Goal: Transaction & Acquisition: Purchase product/service

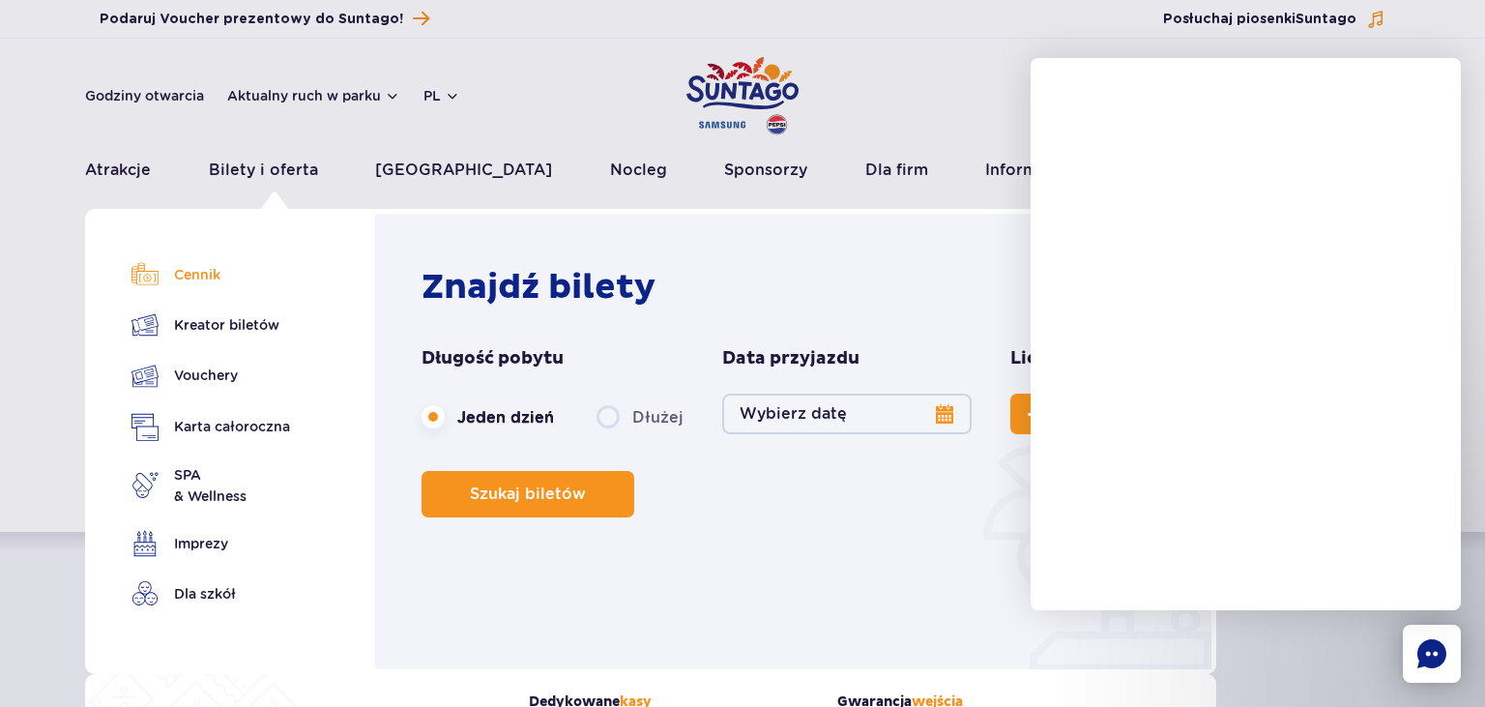
click at [209, 274] on link "Cennik" at bounding box center [210, 274] width 159 height 27
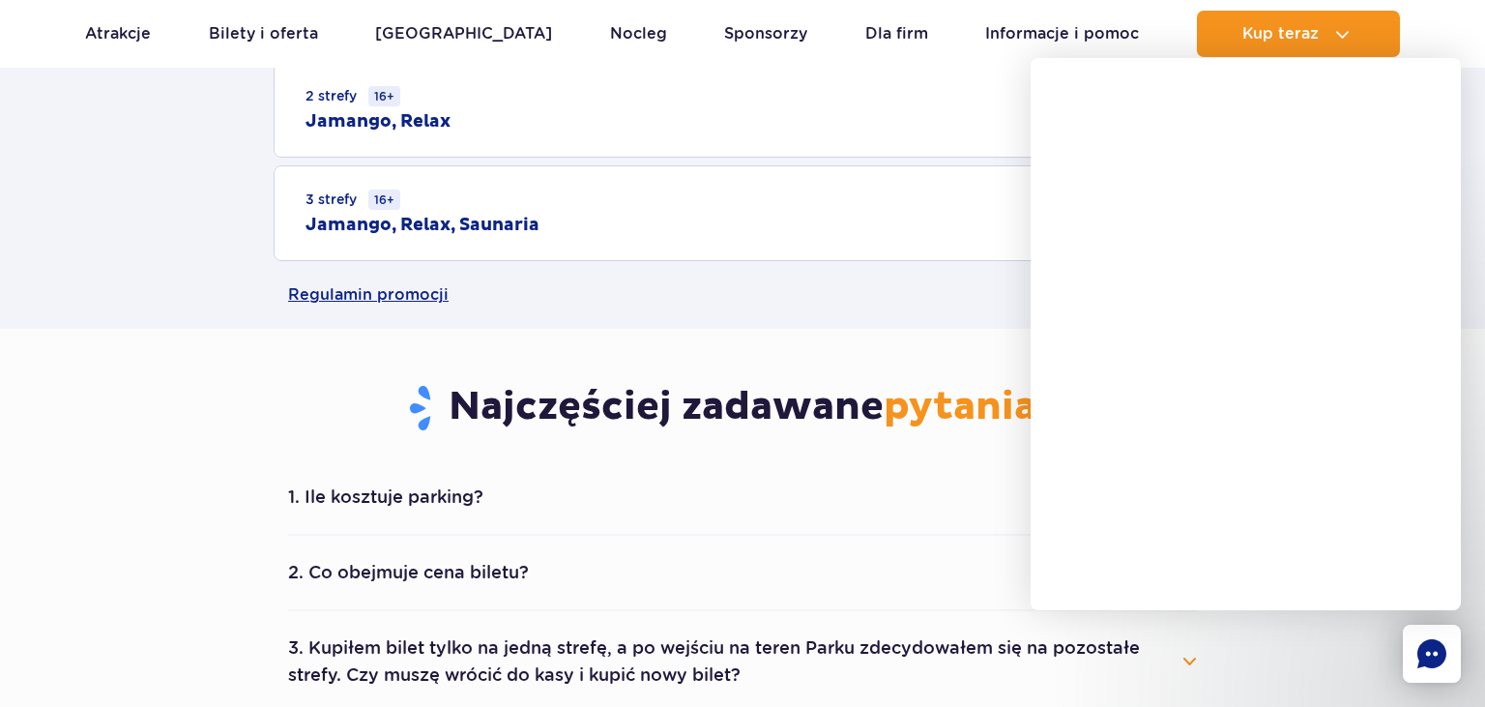
scroll to position [816, 0]
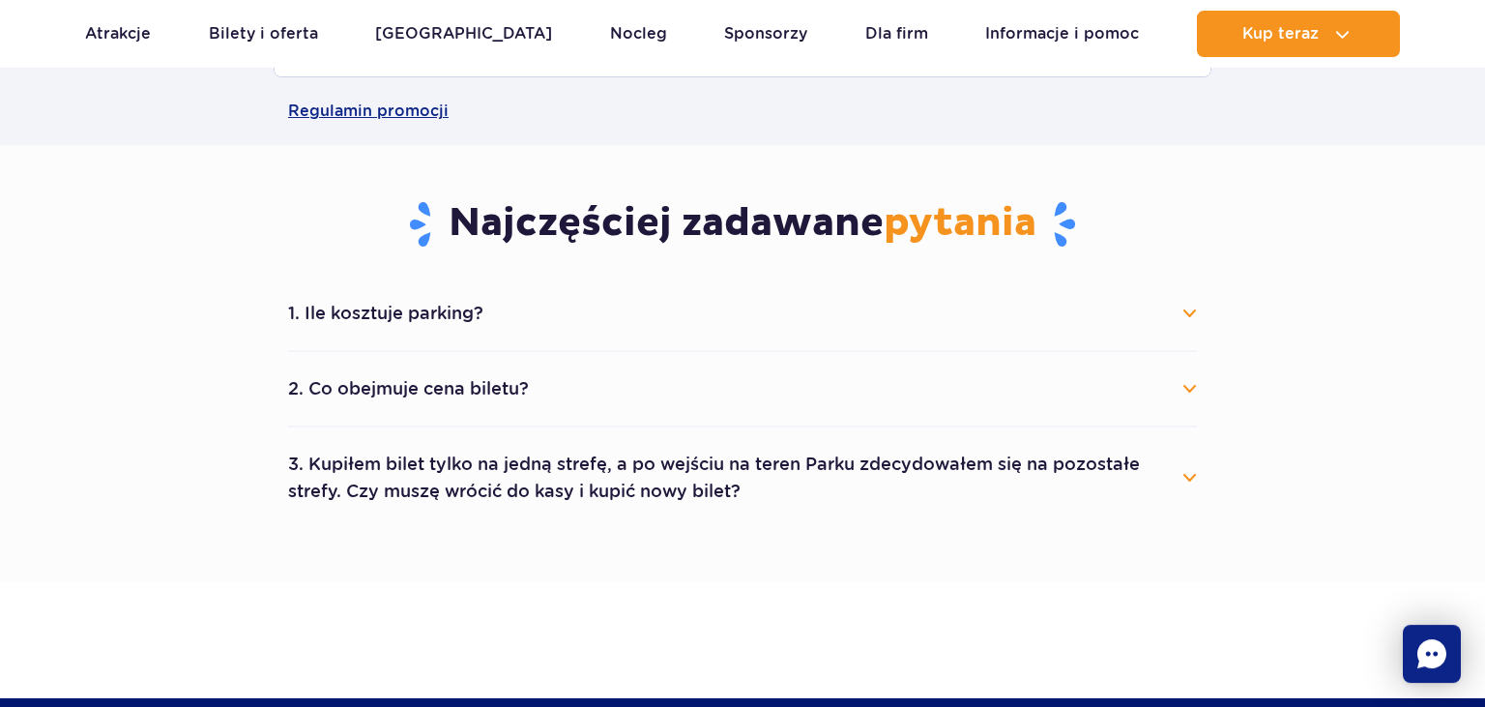
scroll to position [1122, 0]
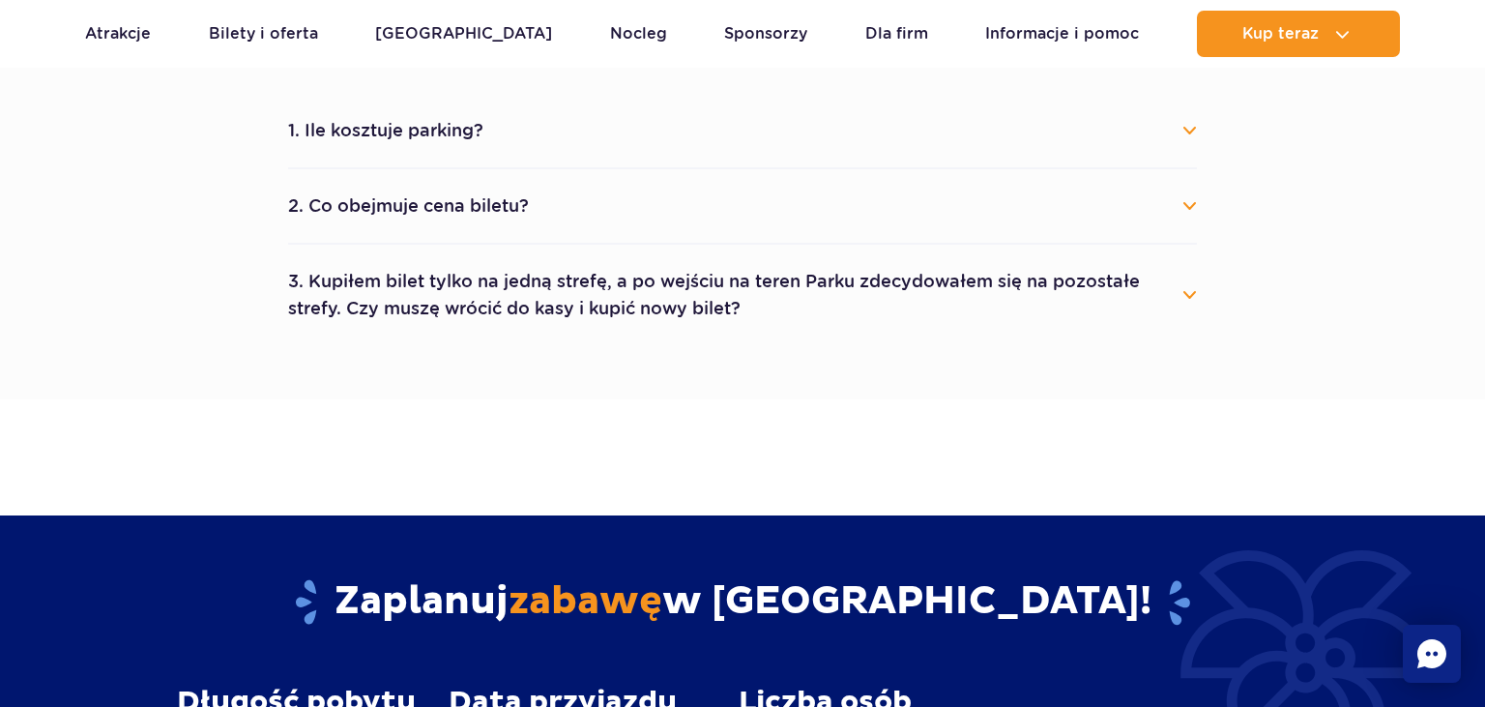
click at [496, 197] on button "2. Co obejmuje cena biletu?" at bounding box center [742, 206] width 909 height 43
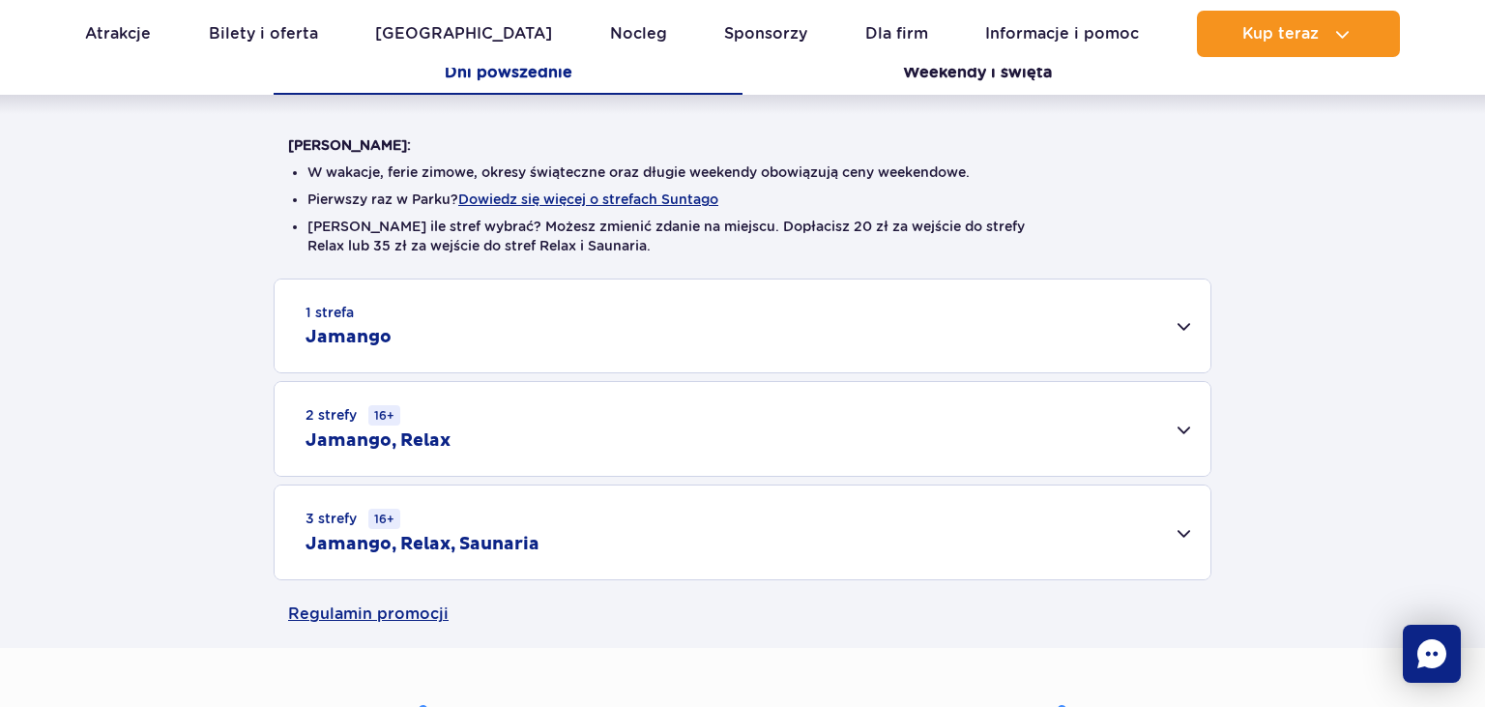
scroll to position [408, 0]
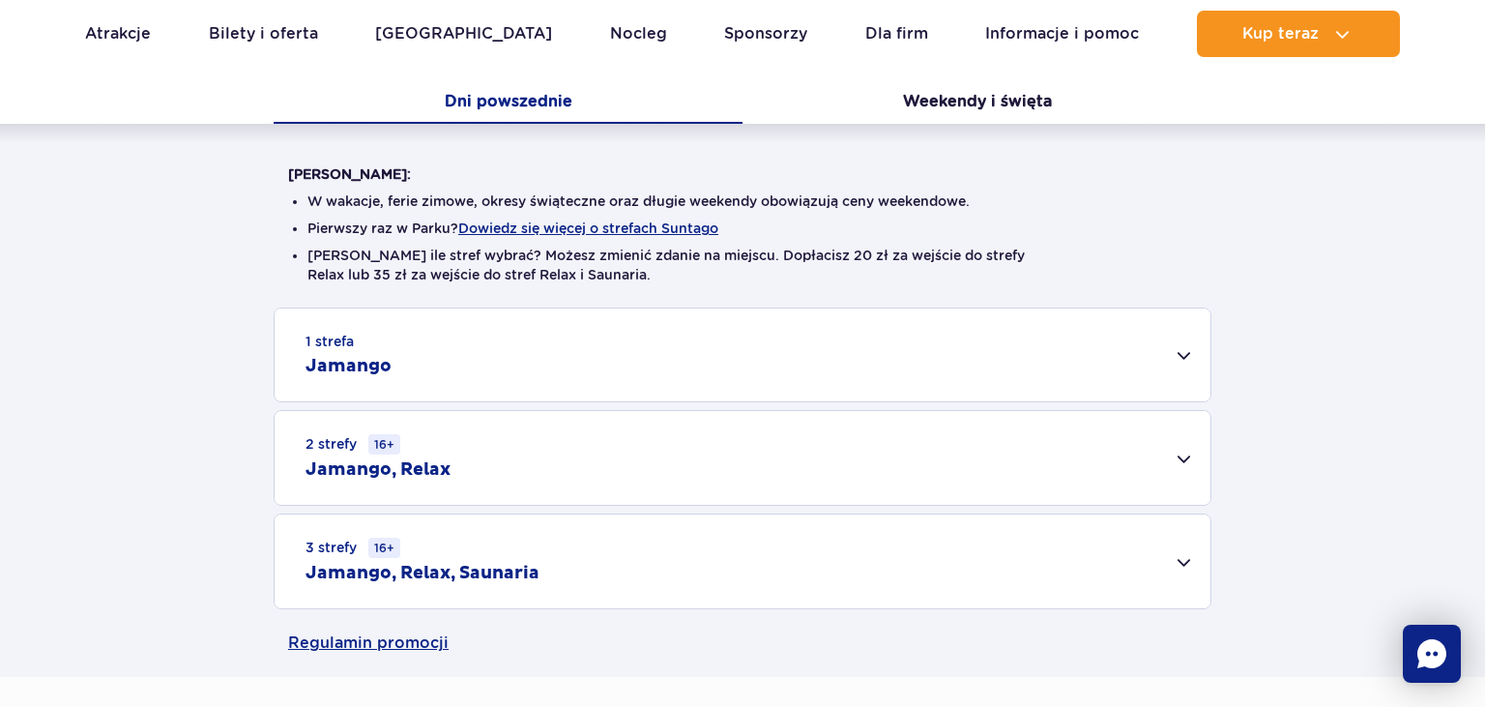
click at [341, 359] on h2 "Jamango" at bounding box center [348, 366] width 86 height 23
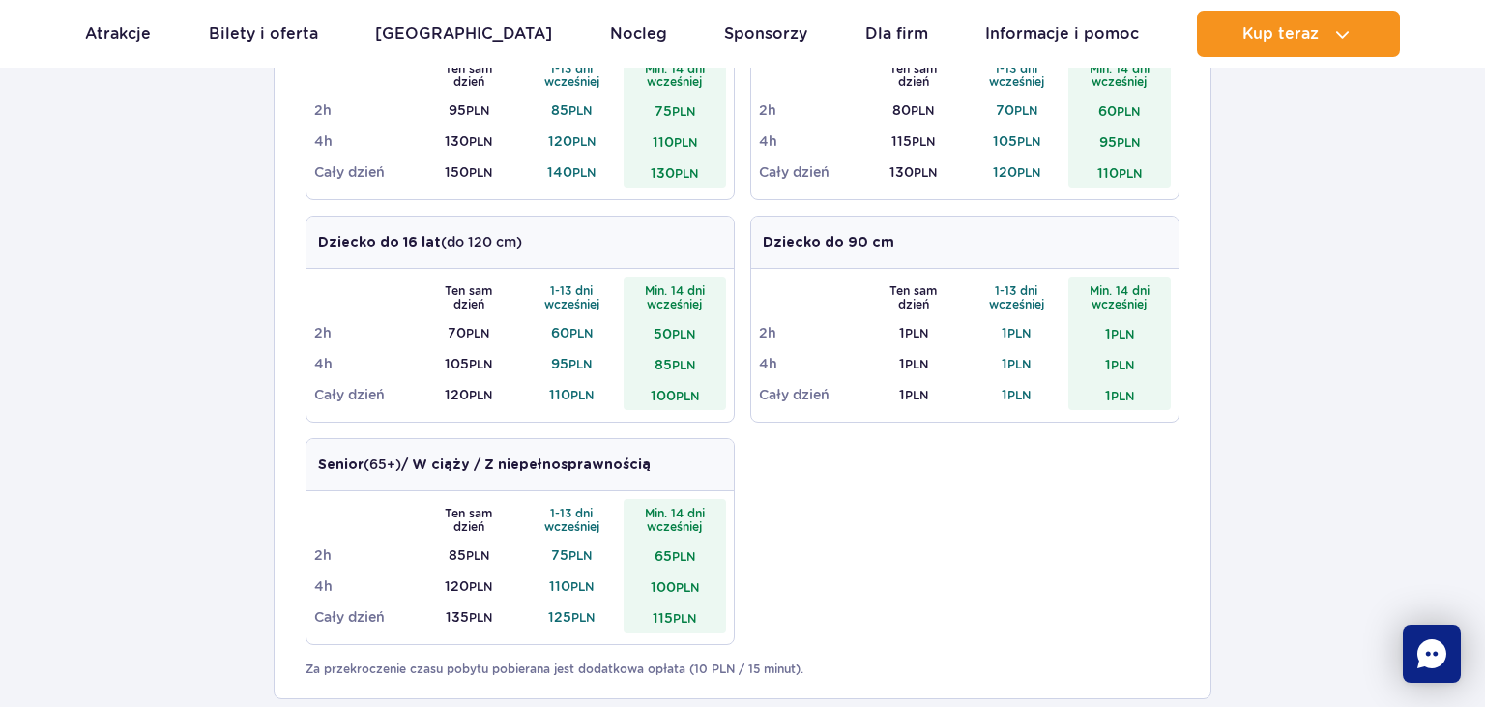
scroll to position [1225, 0]
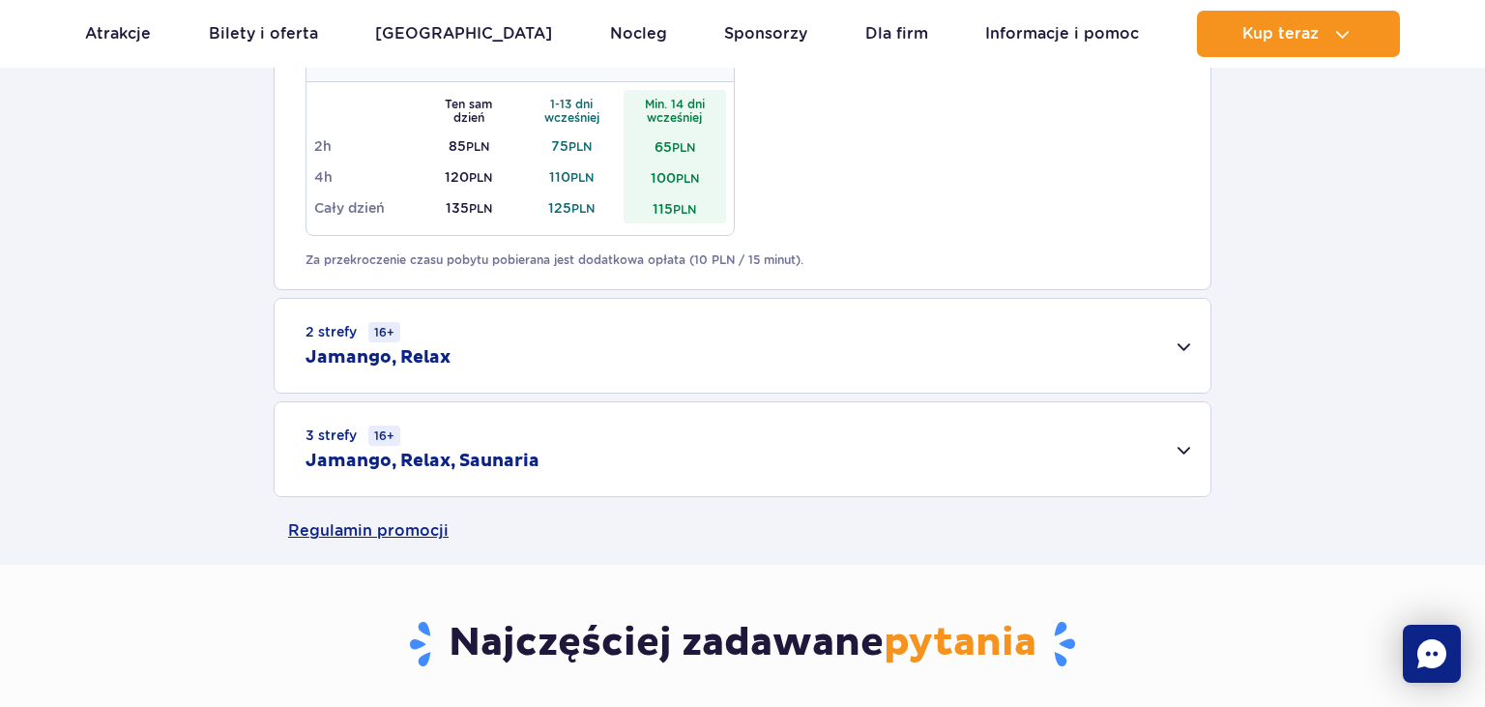
click at [361, 365] on h2 "Jamango, Relax" at bounding box center [377, 357] width 145 height 23
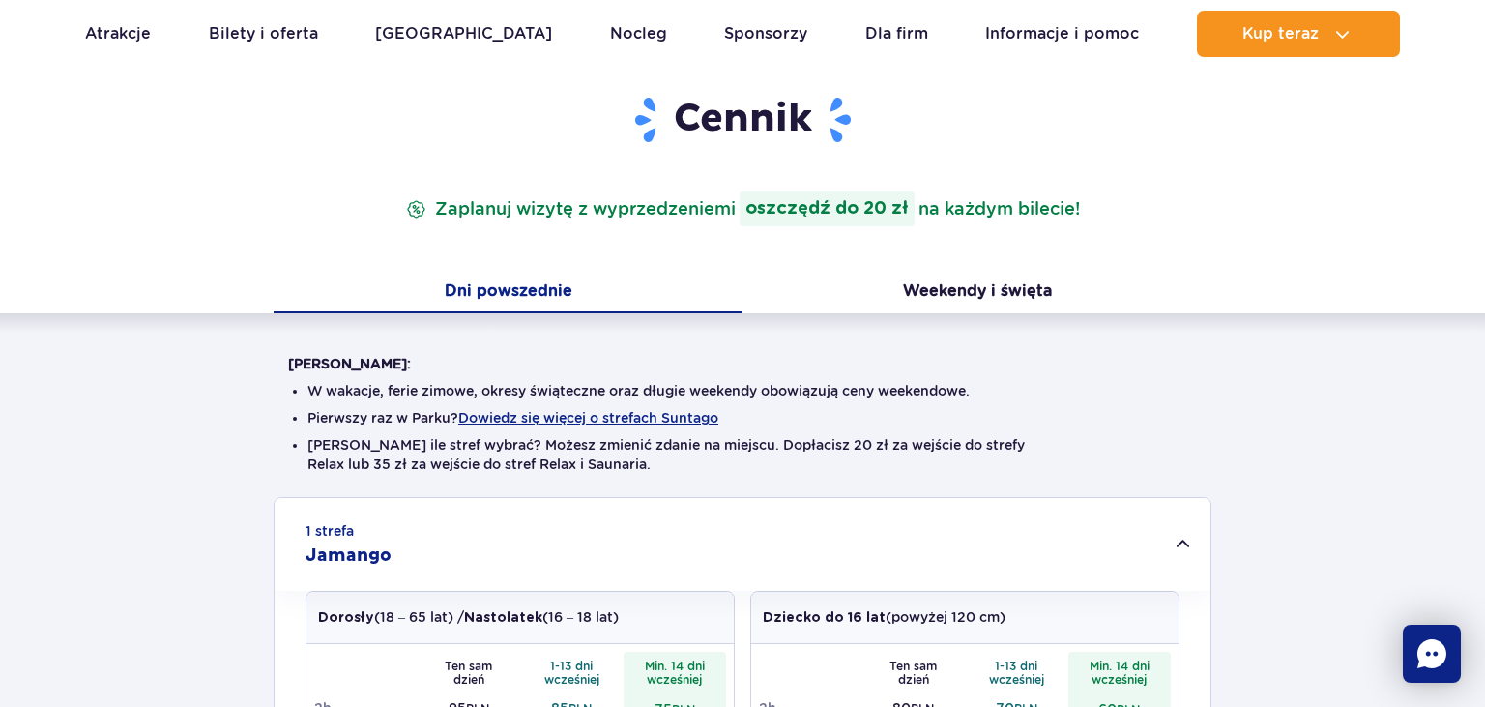
scroll to position [204, 0]
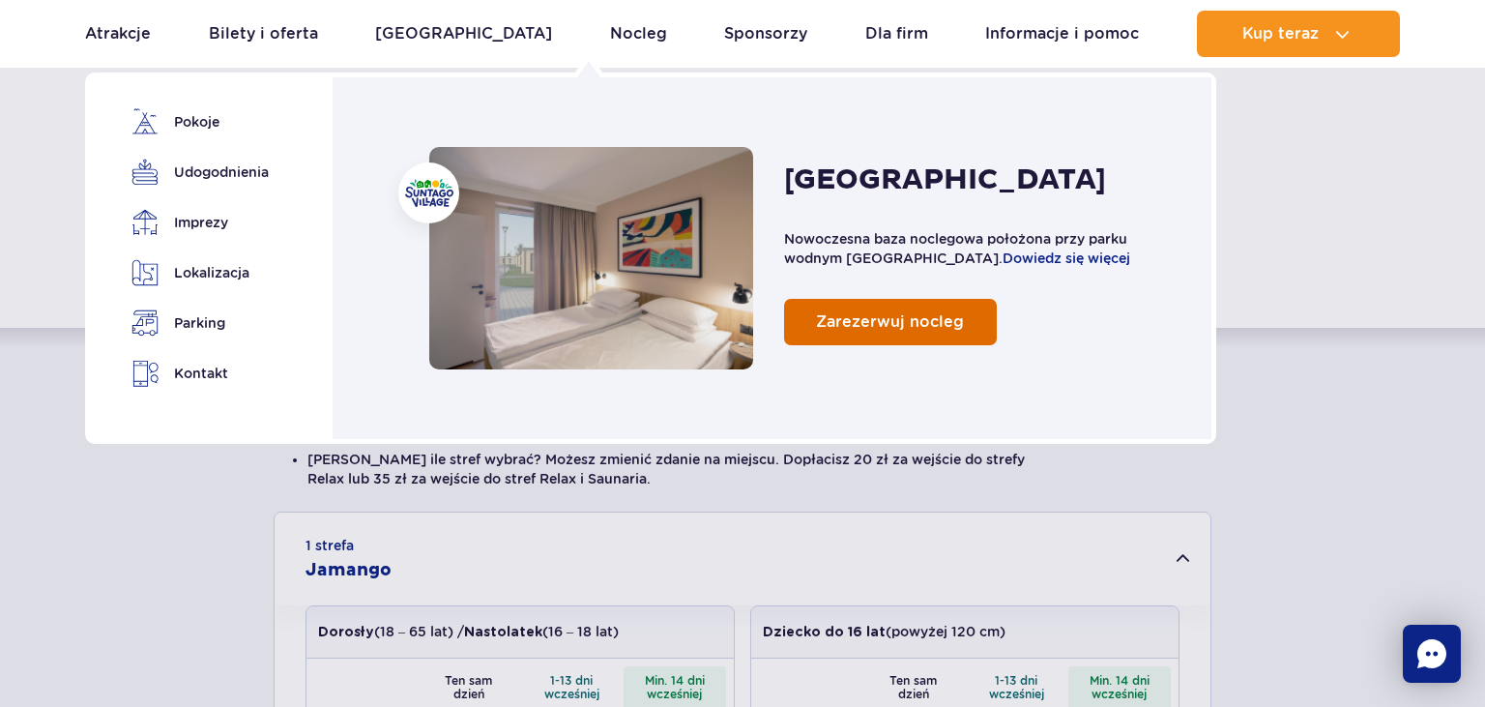
click at [871, 327] on span "Zarezerwuj nocleg" at bounding box center [890, 321] width 148 height 18
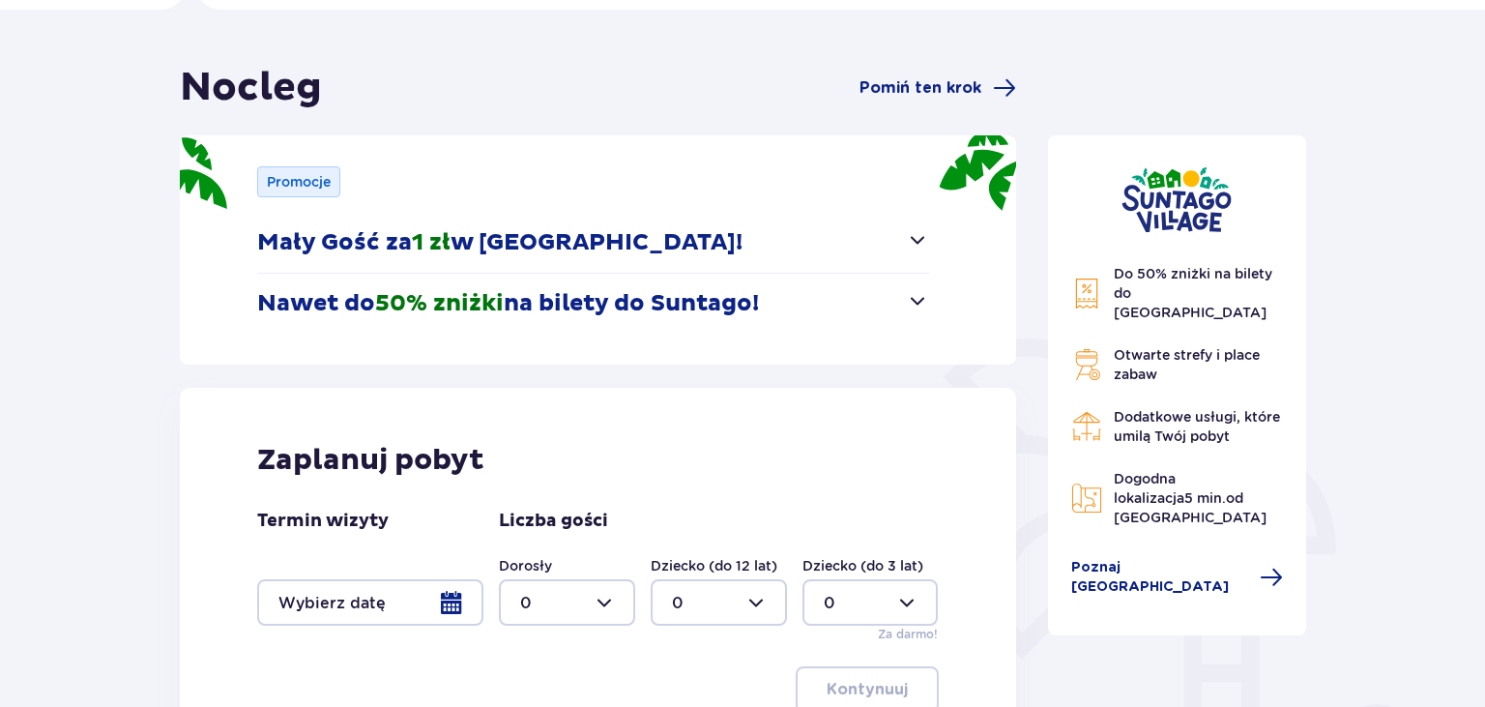
scroll to position [204, 0]
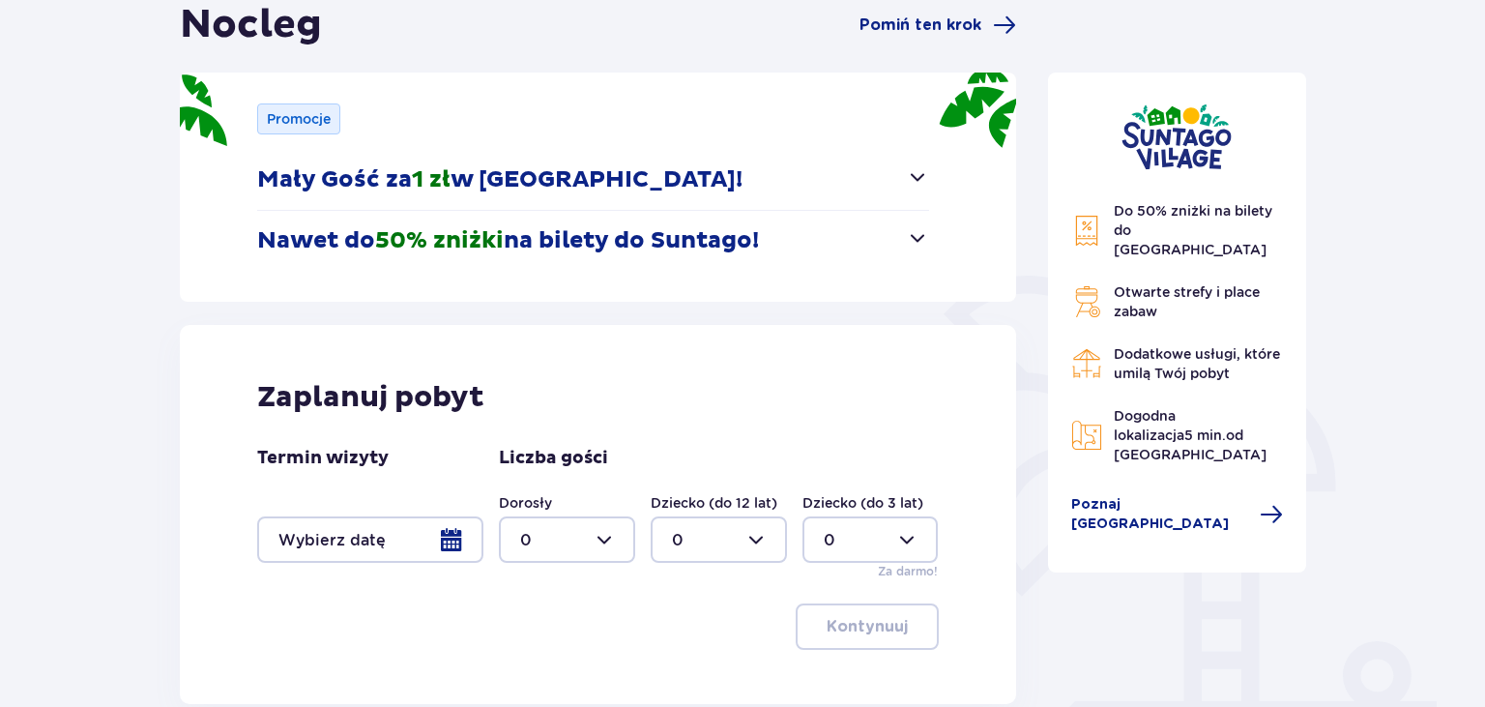
click at [458, 542] on div at bounding box center [370, 539] width 226 height 46
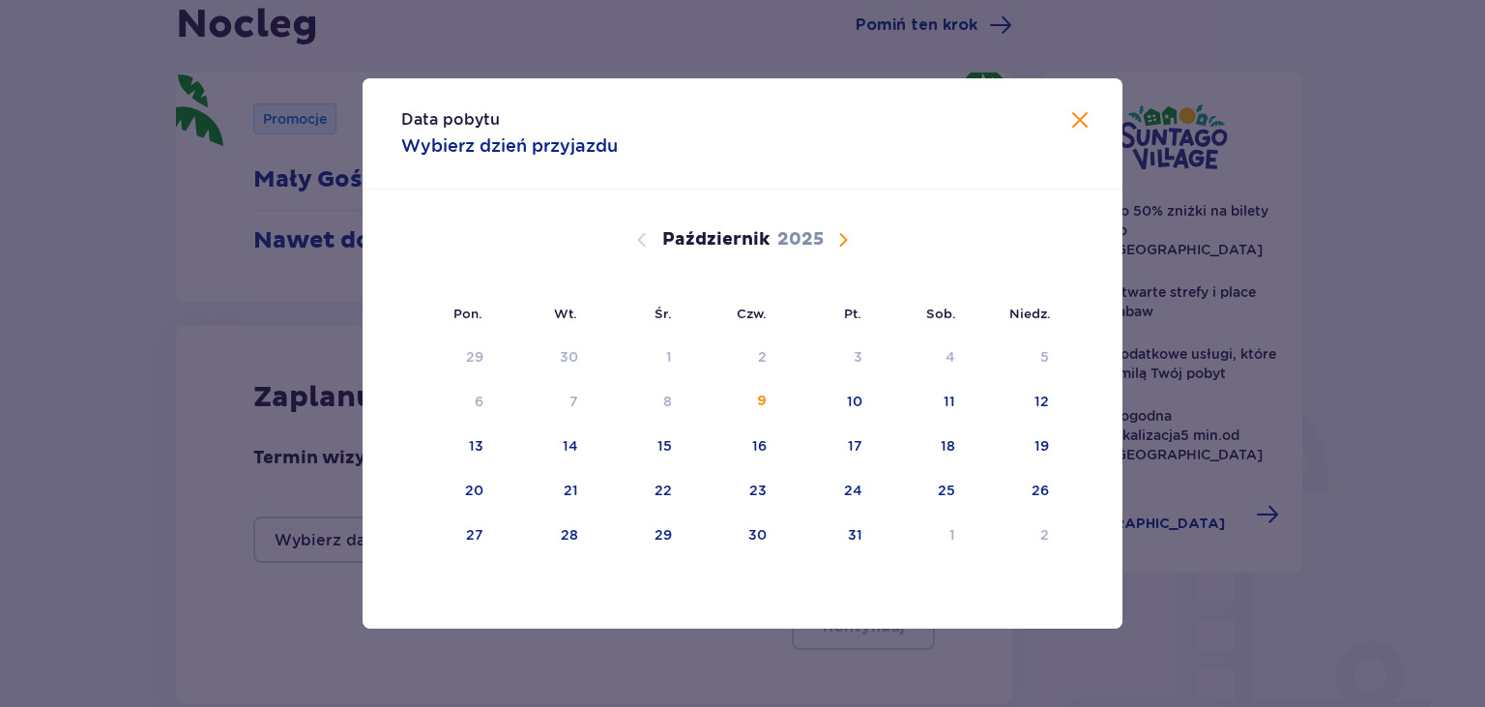
click at [841, 239] on span "Następny miesiąc" at bounding box center [842, 239] width 23 height 23
click at [477, 436] on div "10" at bounding box center [475, 445] width 15 height 19
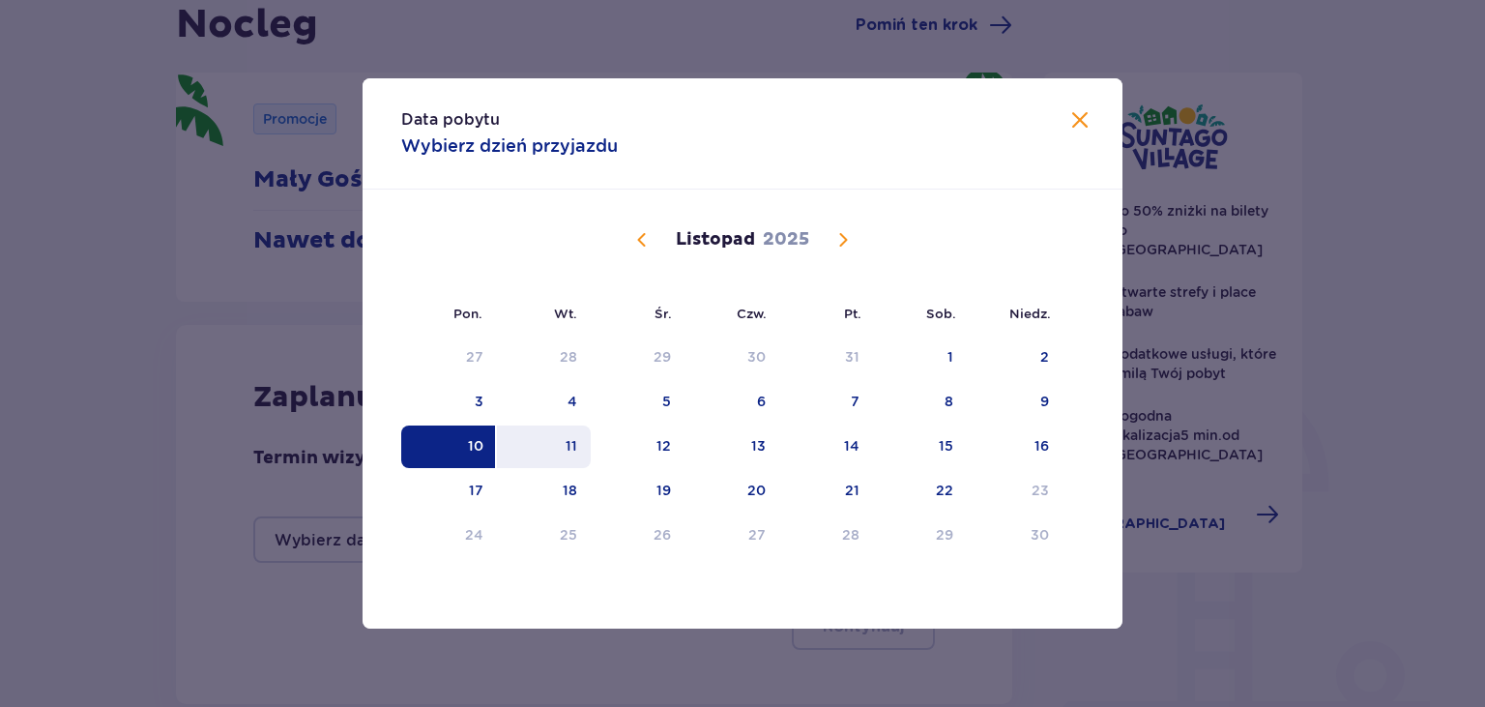
click at [571, 439] on div "11" at bounding box center [571, 445] width 12 height 19
type input "10.11.25 - 11.11.25"
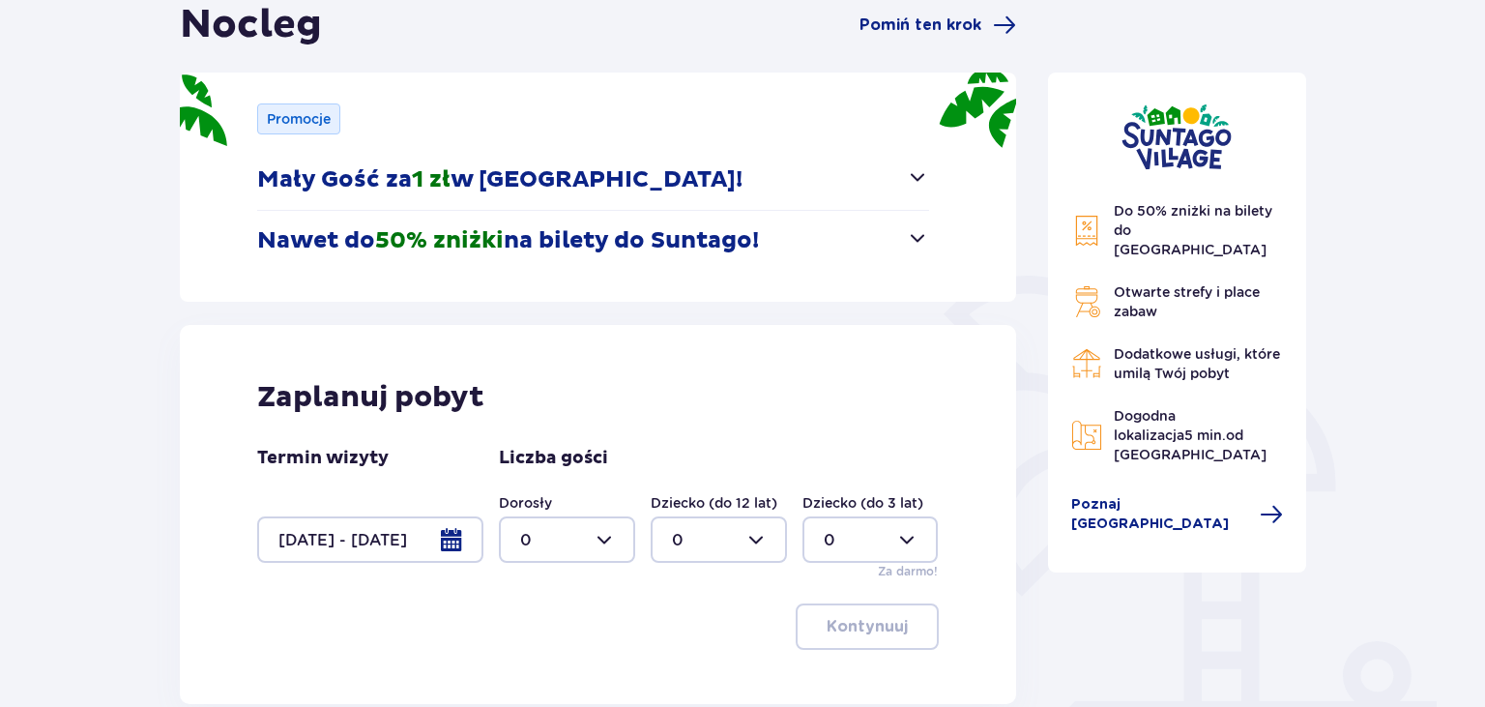
click at [593, 536] on div at bounding box center [567, 539] width 136 height 46
click at [553, 434] on div "2" at bounding box center [567, 431] width 94 height 21
type input "2"
click at [767, 543] on div at bounding box center [719, 539] width 136 height 46
click at [684, 388] on div "1" at bounding box center [719, 391] width 94 height 21
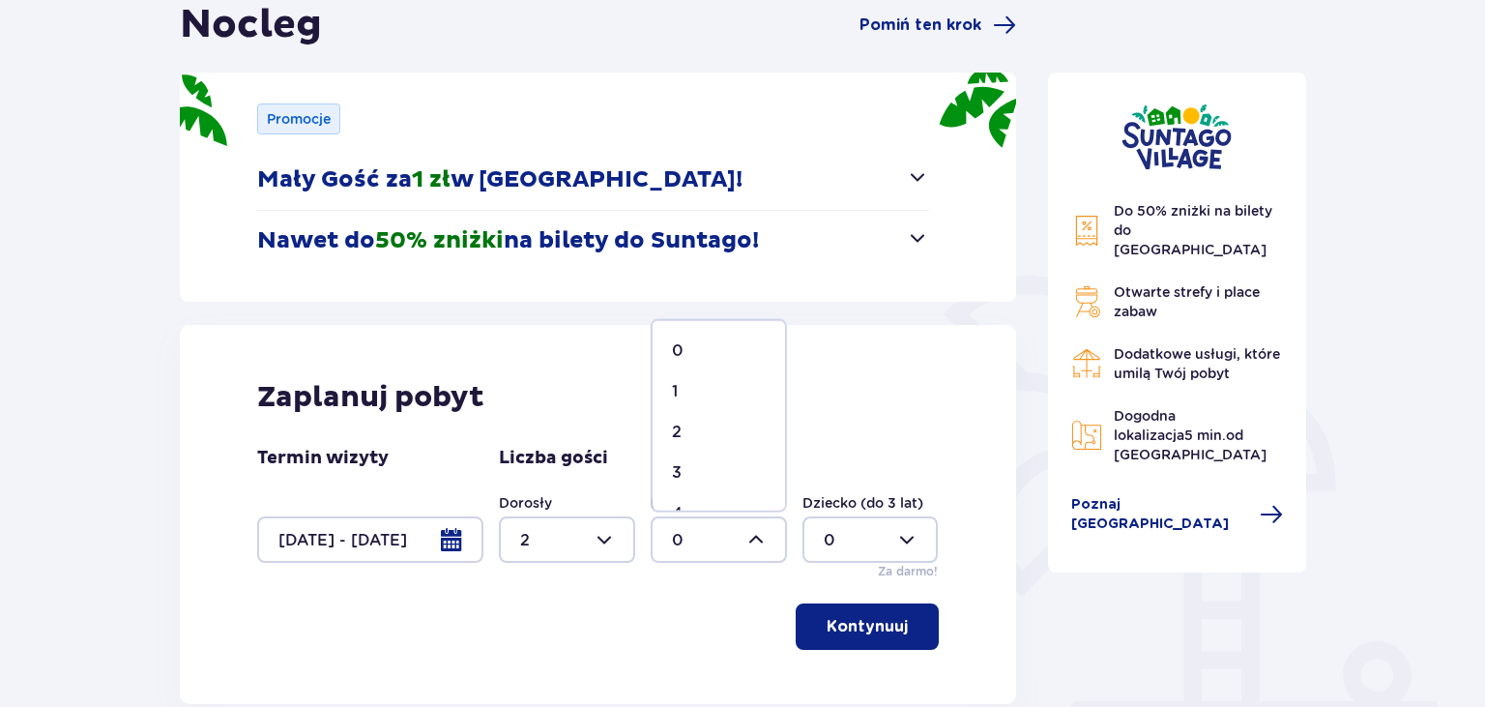
type input "1"
click at [904, 540] on div at bounding box center [870, 539] width 136 height 46
click at [860, 388] on div "1" at bounding box center [871, 391] width 94 height 21
type input "1"
click at [868, 618] on p "Kontynuuj" at bounding box center [866, 626] width 81 height 21
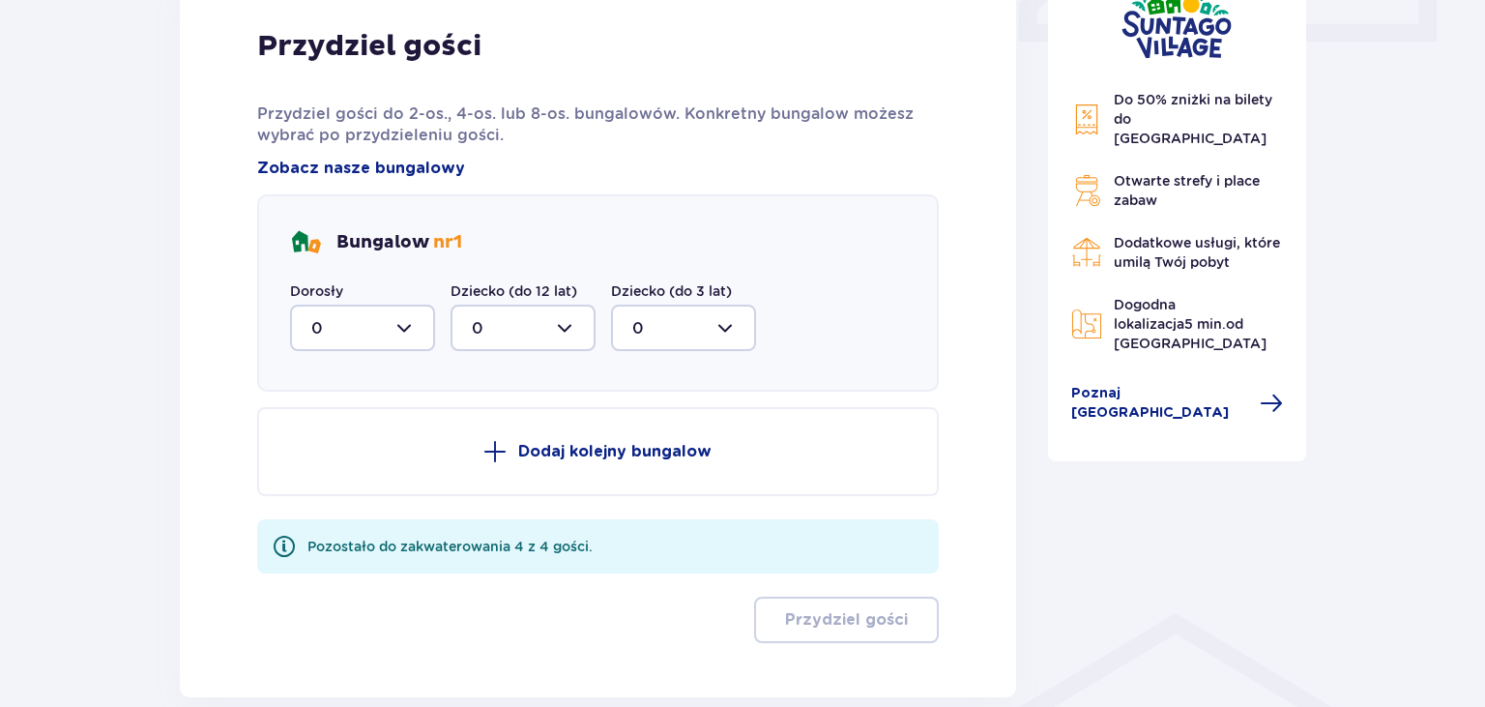
scroll to position [1060, 0]
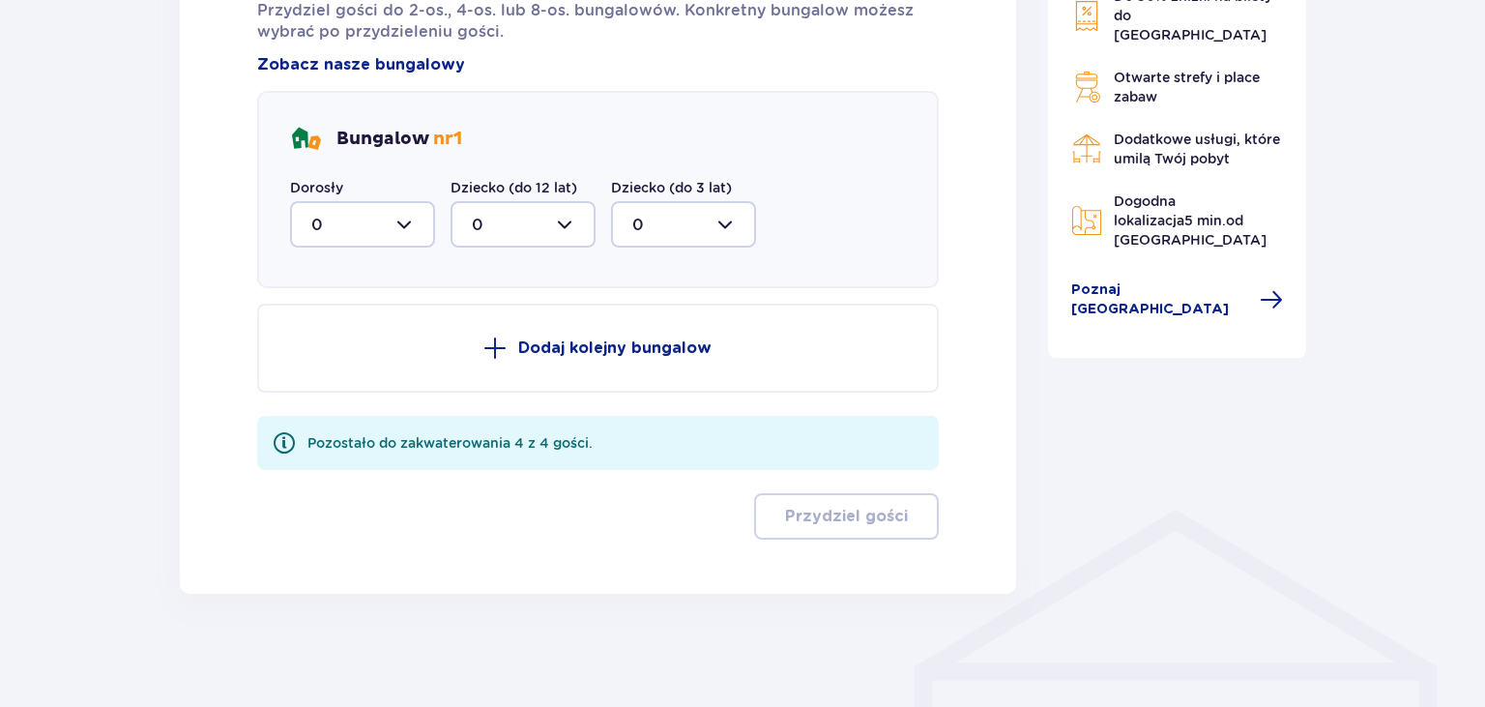
click at [410, 217] on div at bounding box center [362, 224] width 145 height 46
click at [354, 366] on div "2" at bounding box center [362, 364] width 102 height 21
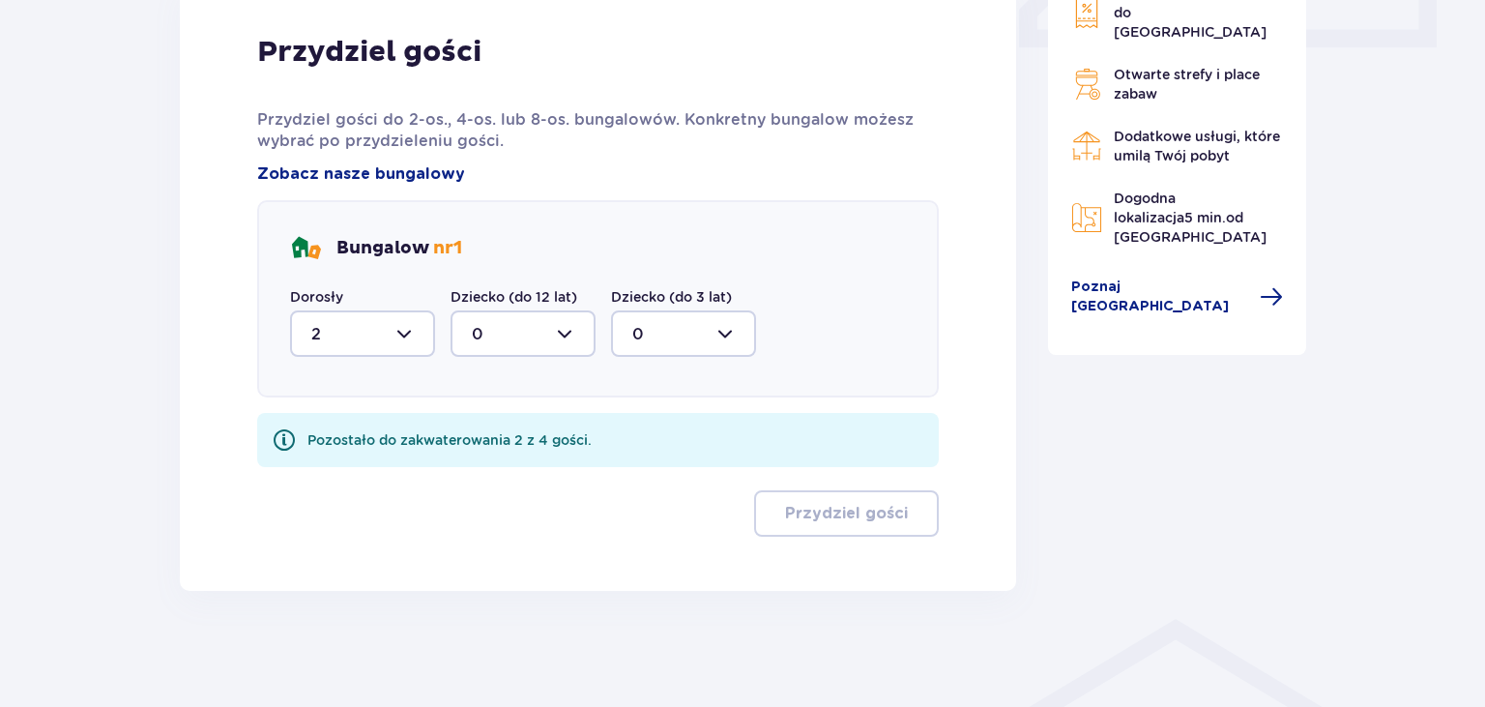
type input "2"
click at [565, 342] on div at bounding box center [522, 335] width 145 height 46
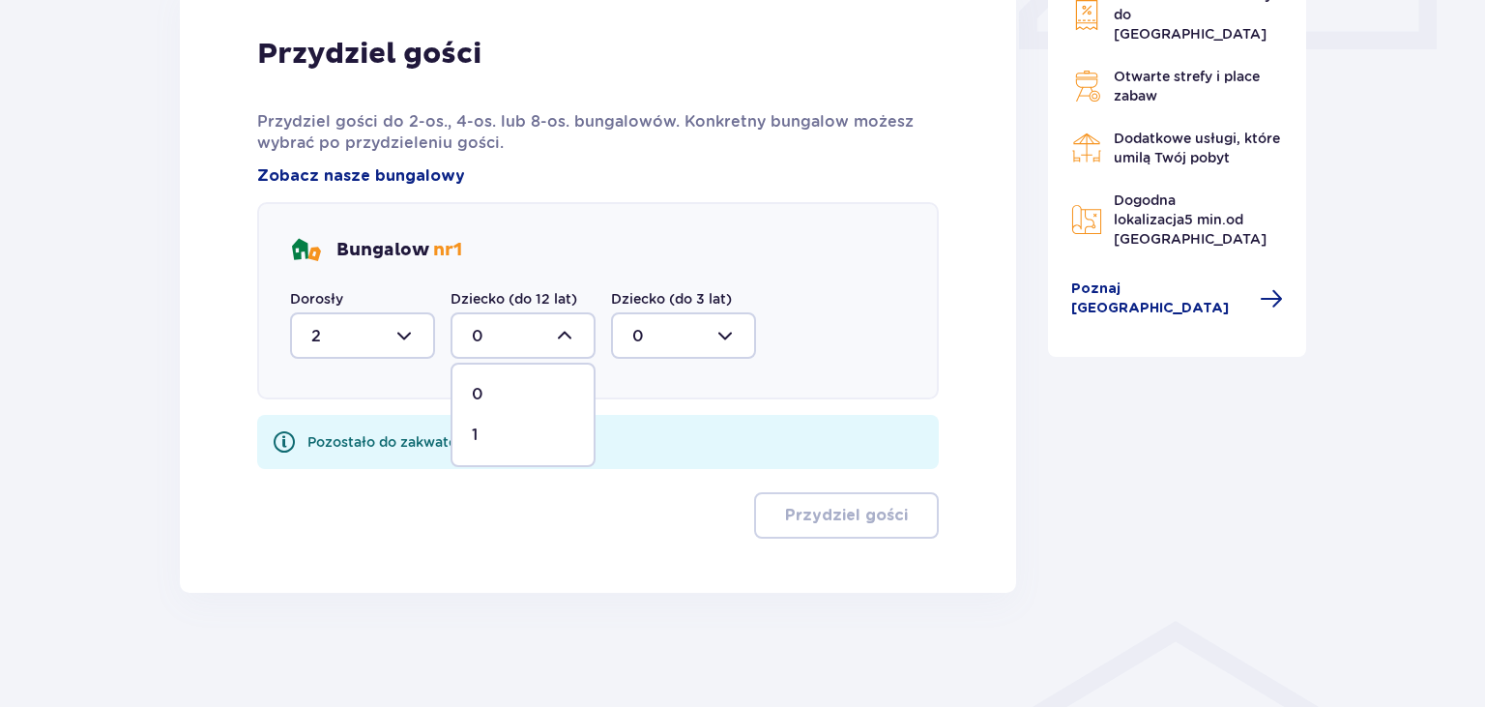
click at [548, 439] on div "1" at bounding box center [523, 434] width 102 height 21
type input "1"
click at [730, 333] on div at bounding box center [683, 335] width 145 height 46
click at [673, 435] on div "1" at bounding box center [683, 434] width 102 height 21
type input "1"
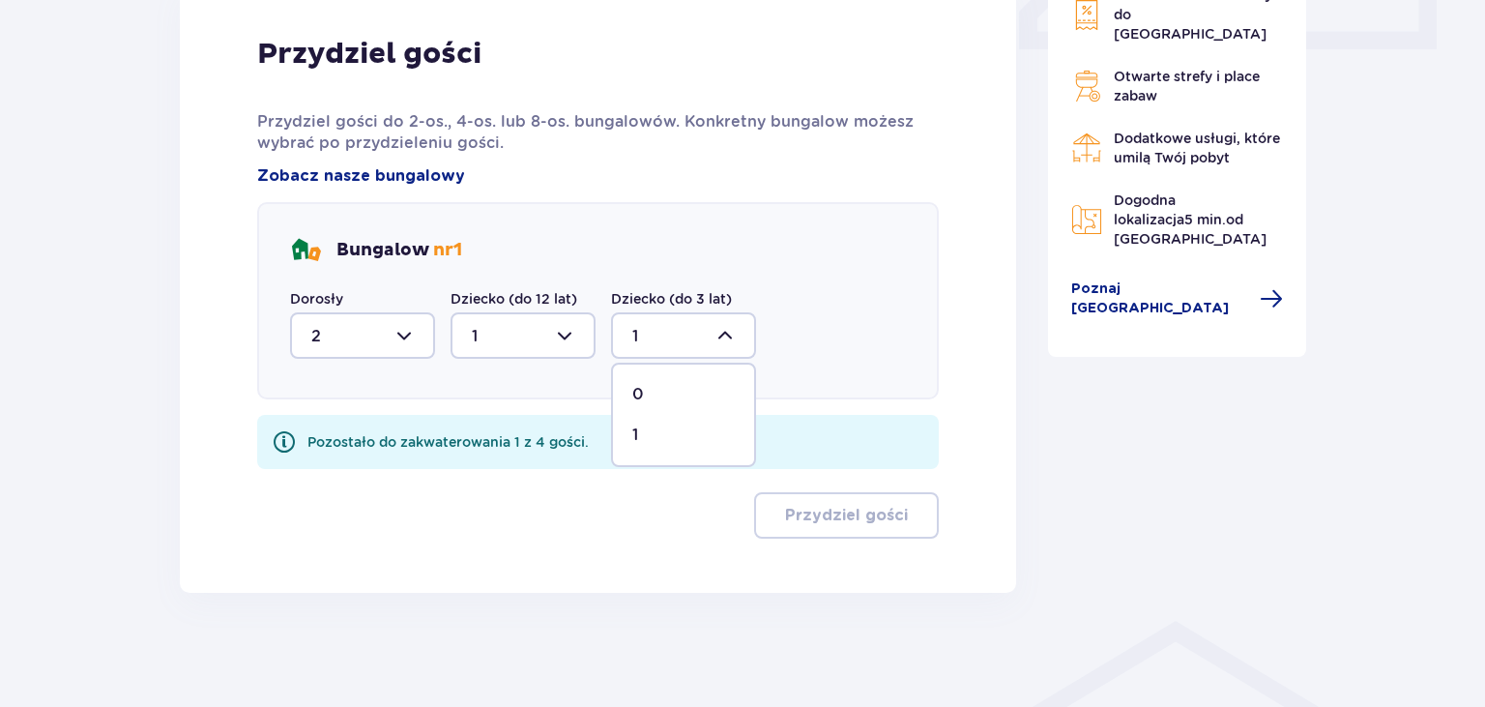
scroll to position [872, 0]
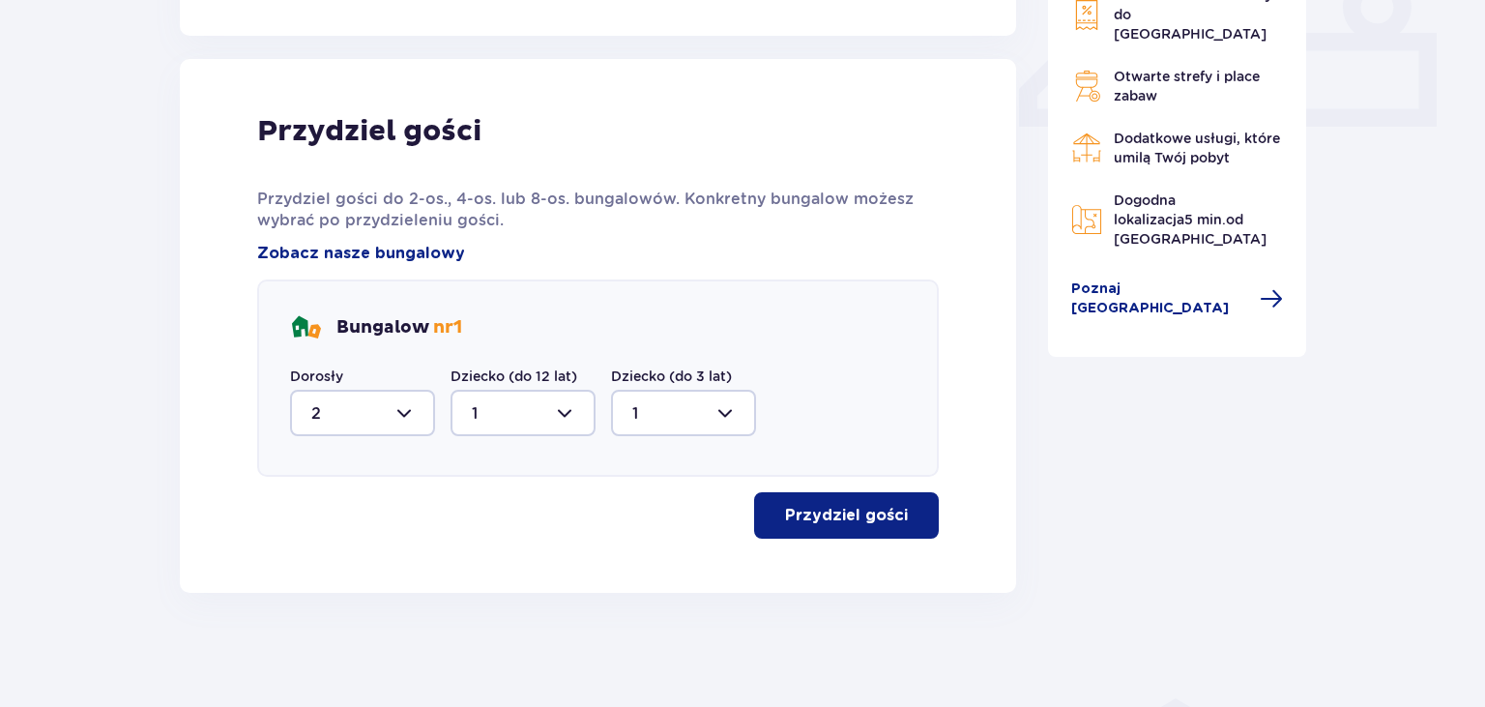
click at [873, 524] on p "Przydziel gości" at bounding box center [846, 515] width 123 height 21
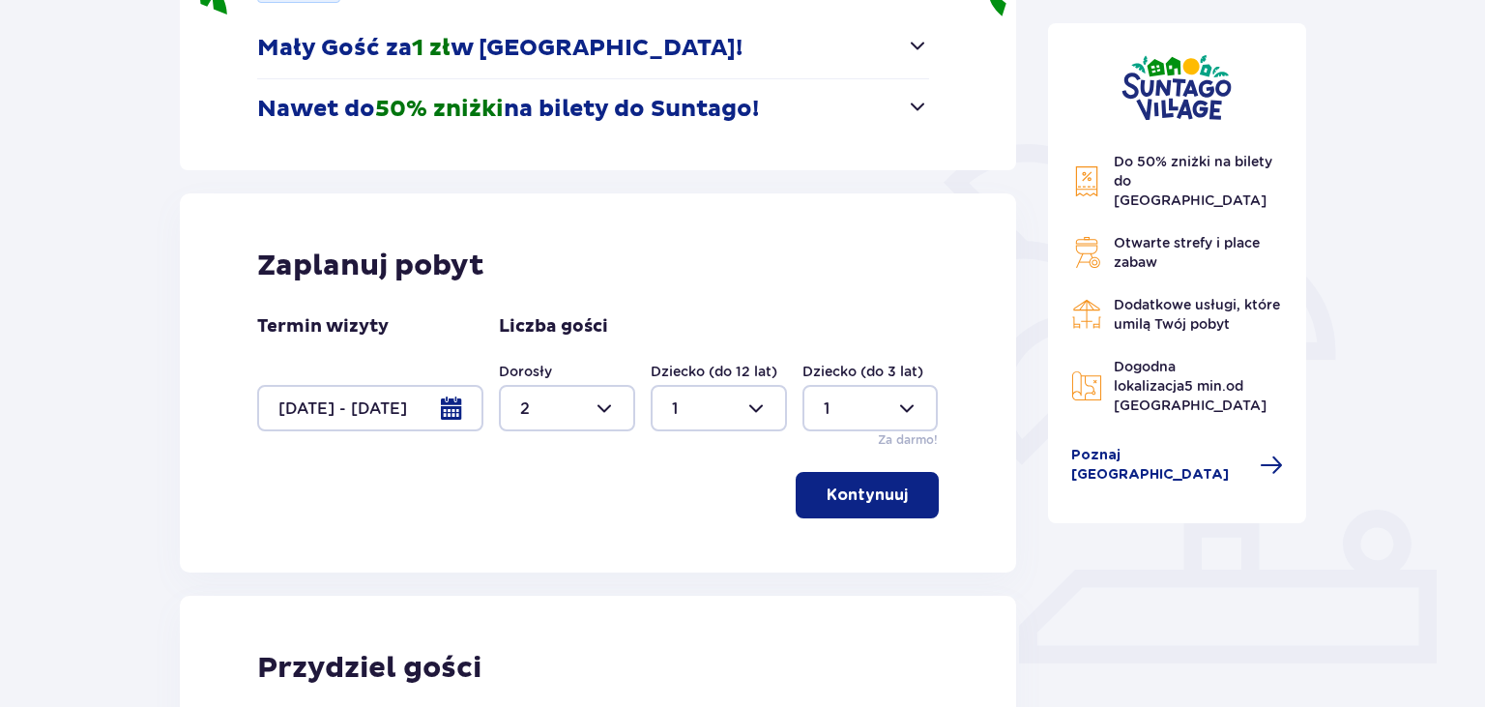
scroll to position [0, 0]
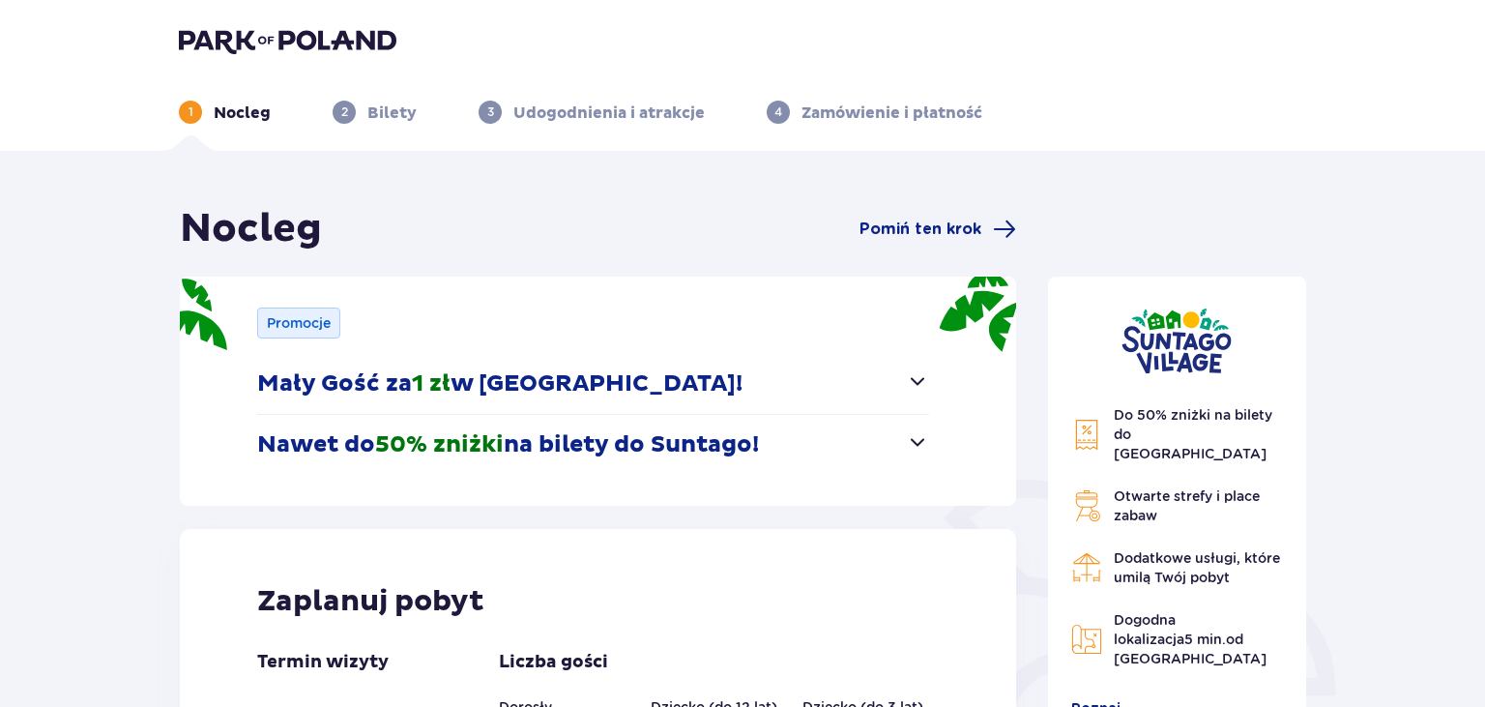
click at [391, 118] on p "Bilety" at bounding box center [391, 112] width 49 height 21
click at [511, 117] on div "3 Udogodnienia i atrakcje" at bounding box center [591, 112] width 226 height 23
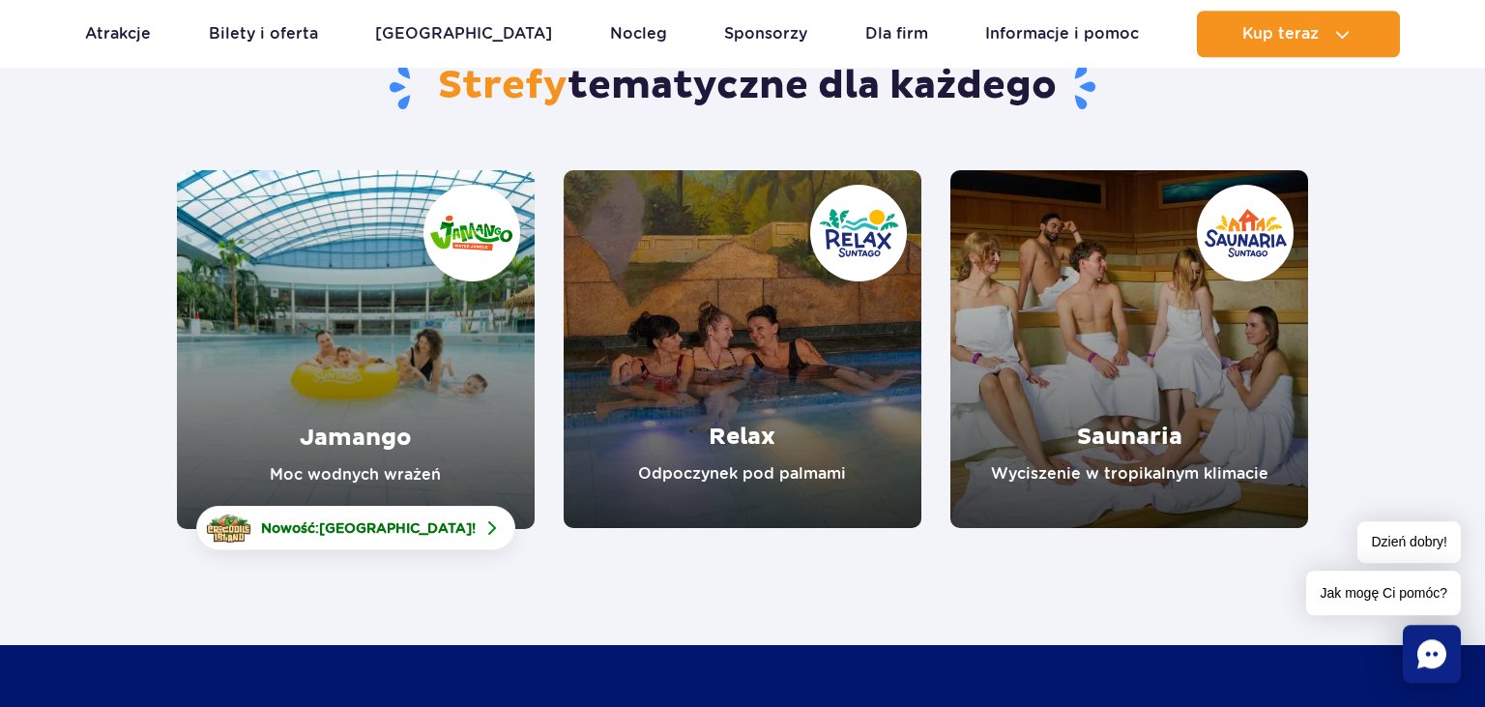
scroll to position [204, 0]
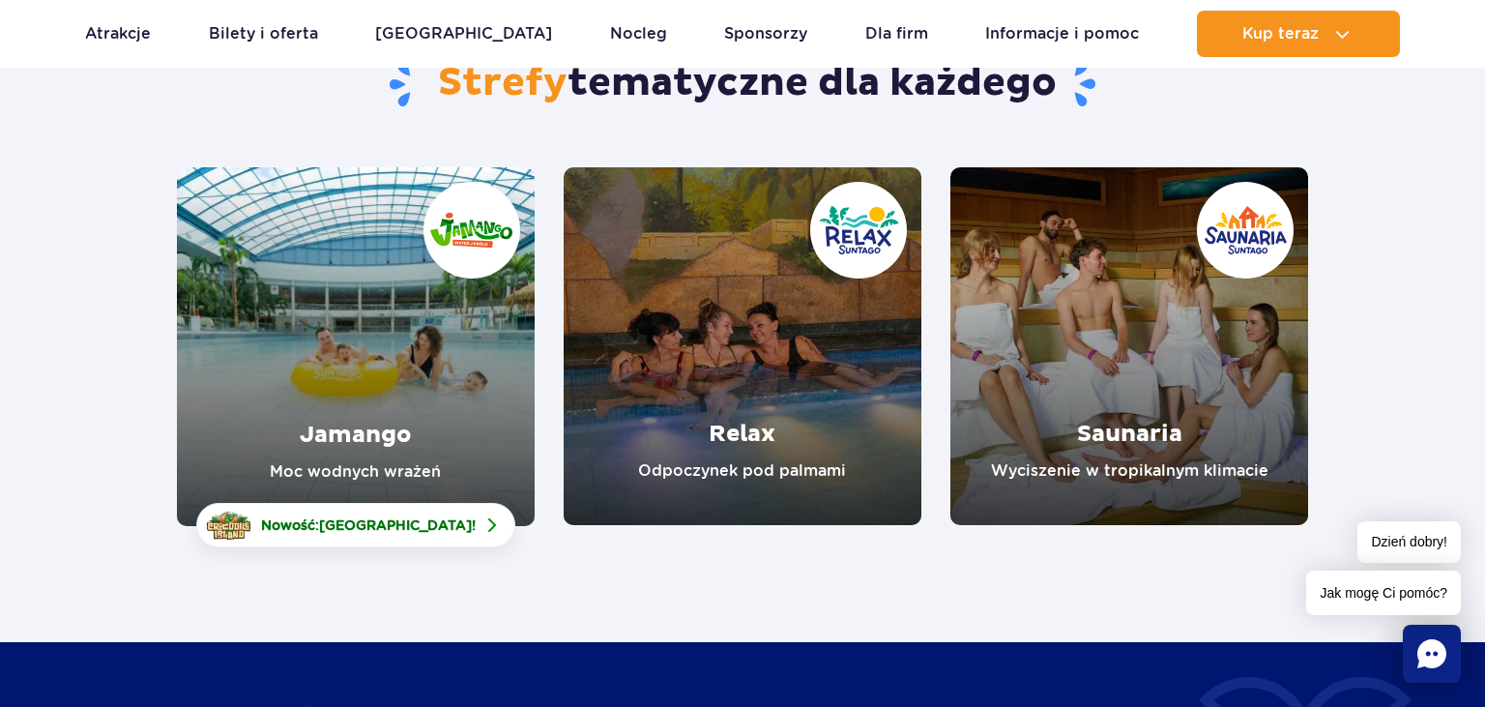
click at [354, 466] on link "Jamango" at bounding box center [356, 346] width 358 height 359
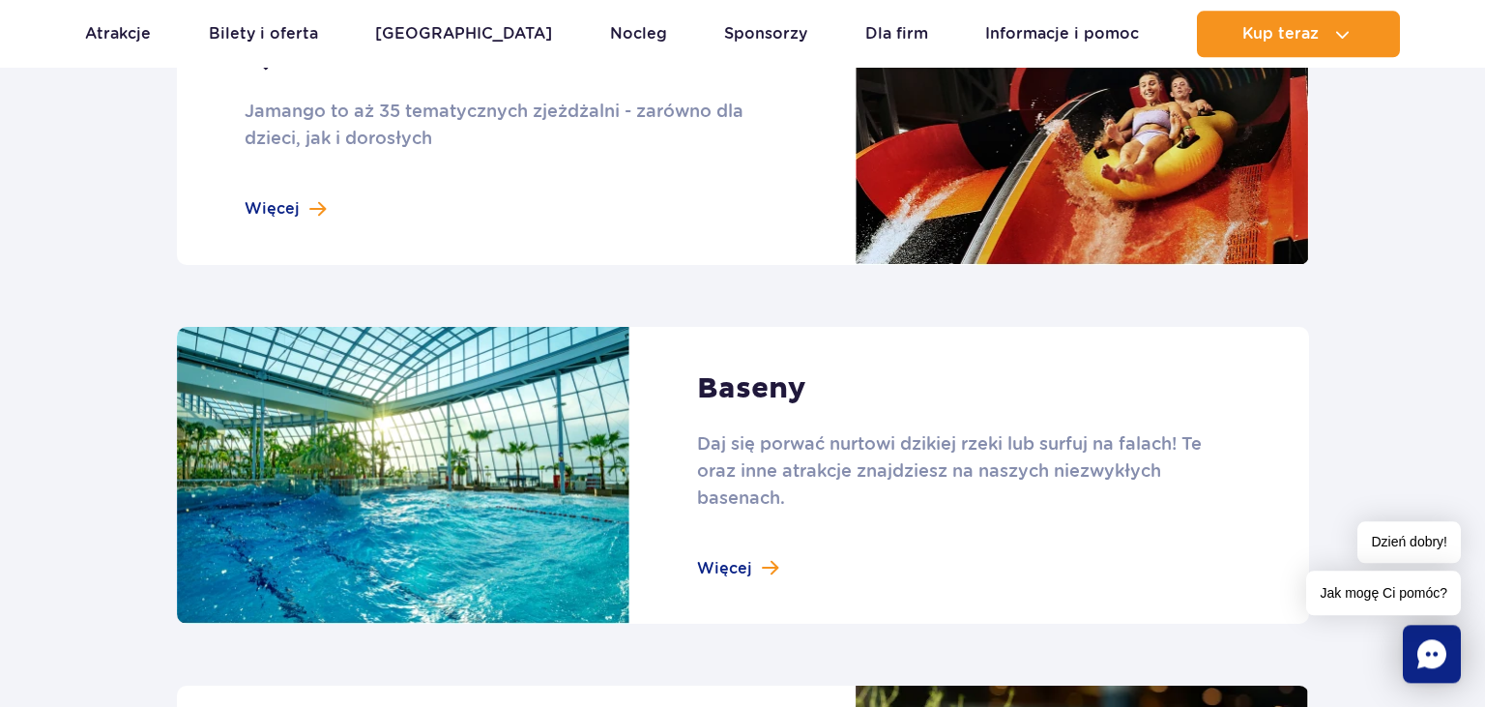
scroll to position [1837, 0]
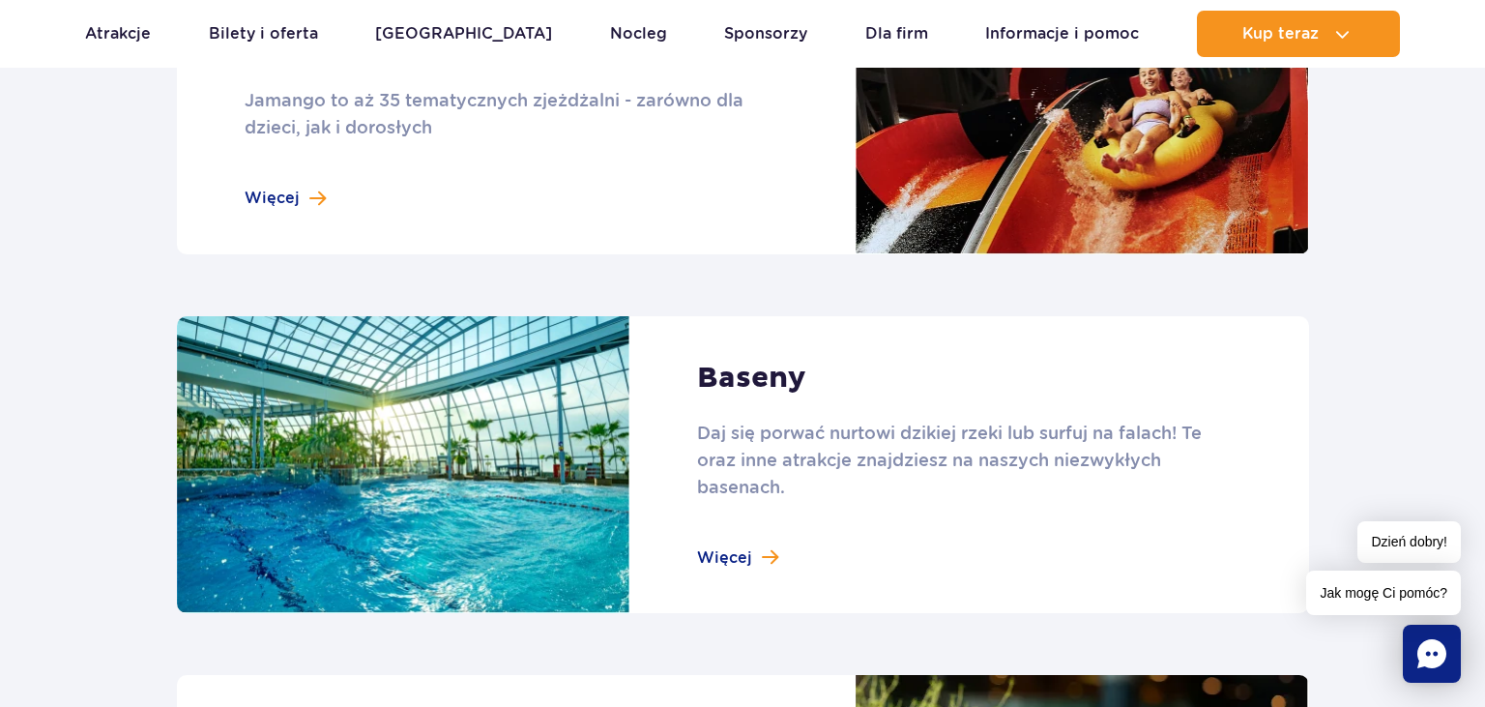
click at [723, 560] on link at bounding box center [743, 465] width 1132 height 298
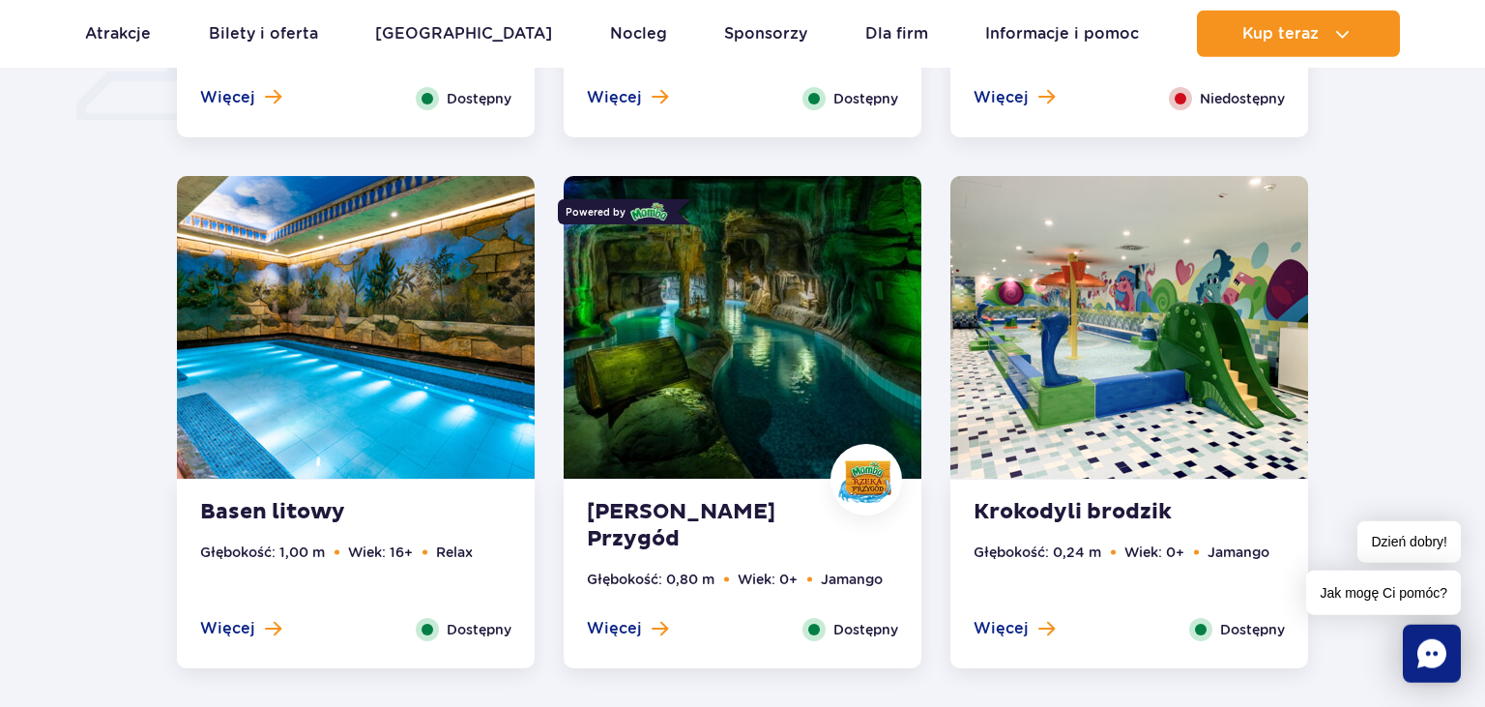
scroll to position [1735, 0]
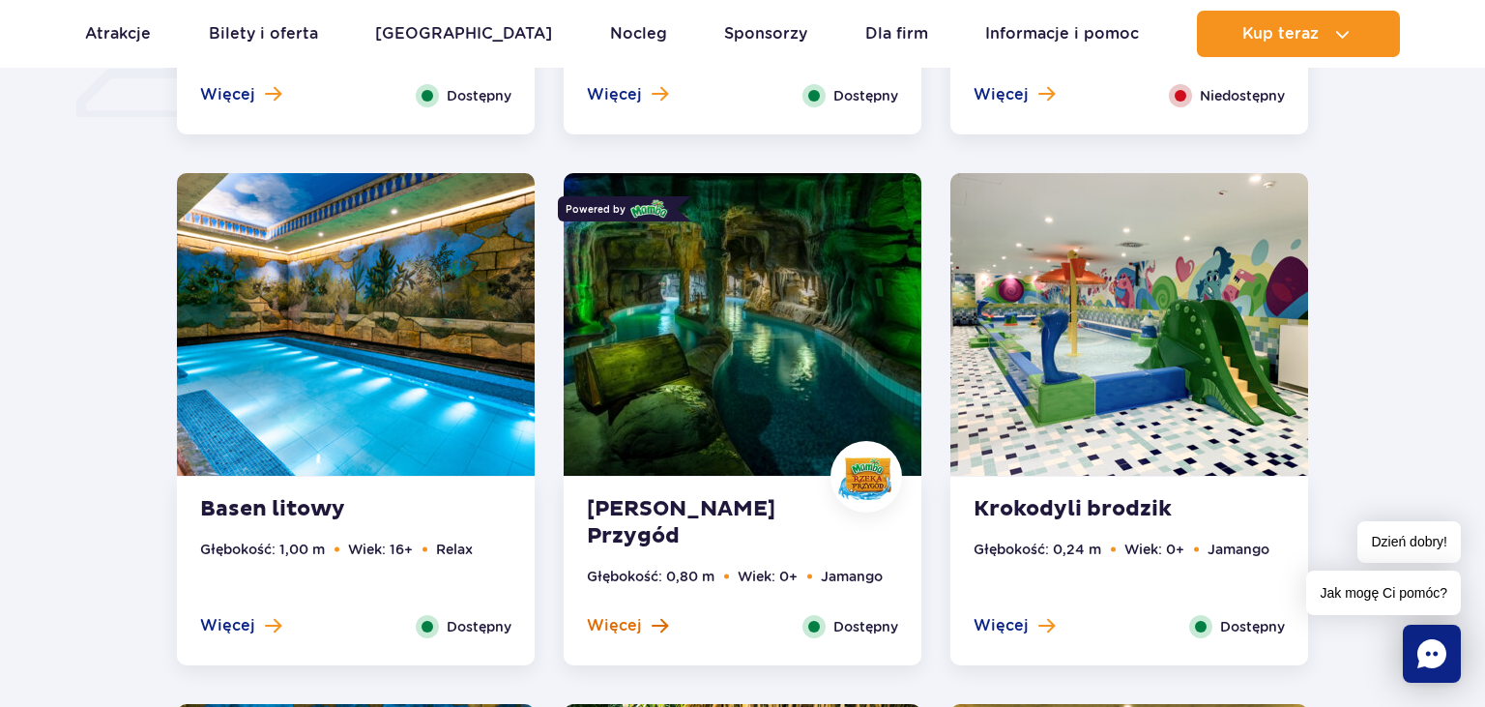
click at [626, 623] on span "Więcej" at bounding box center [614, 625] width 55 height 21
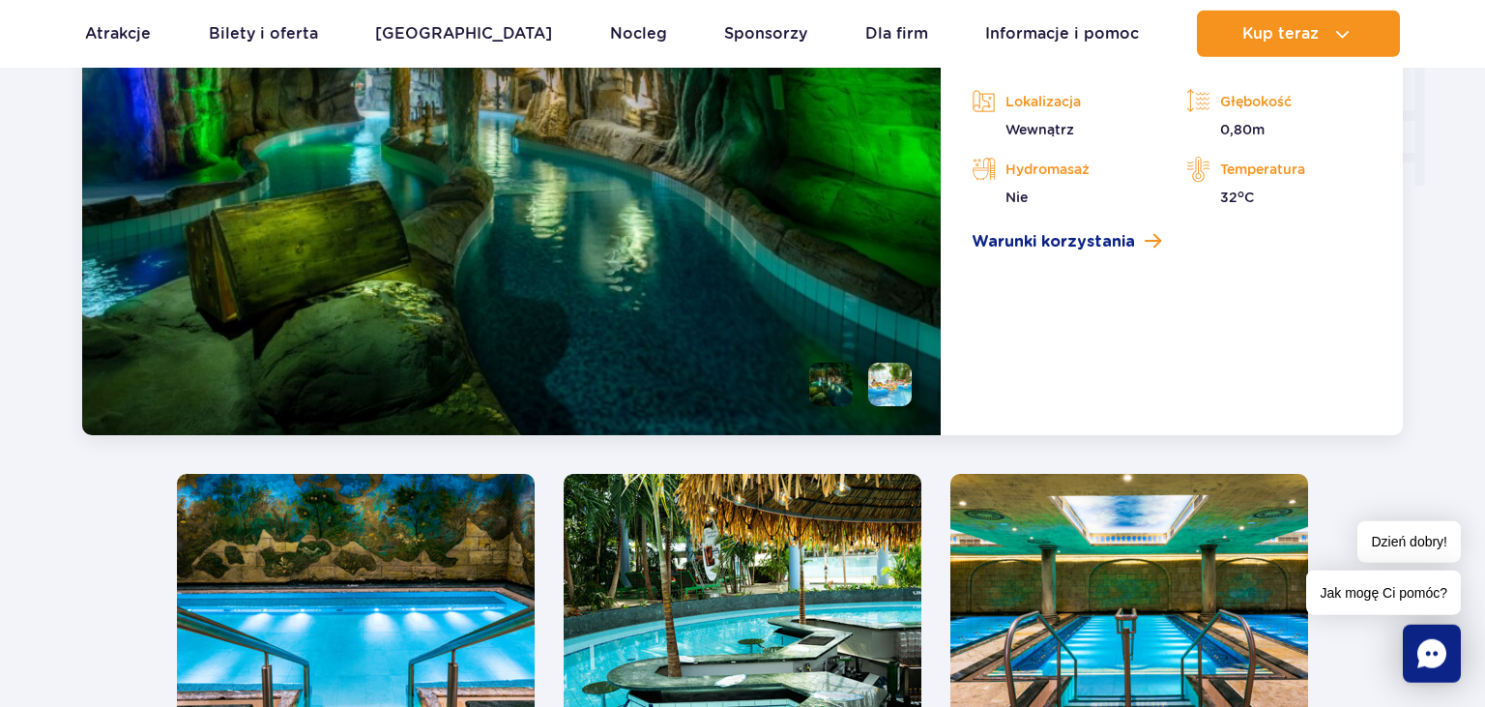
scroll to position [2430, 0]
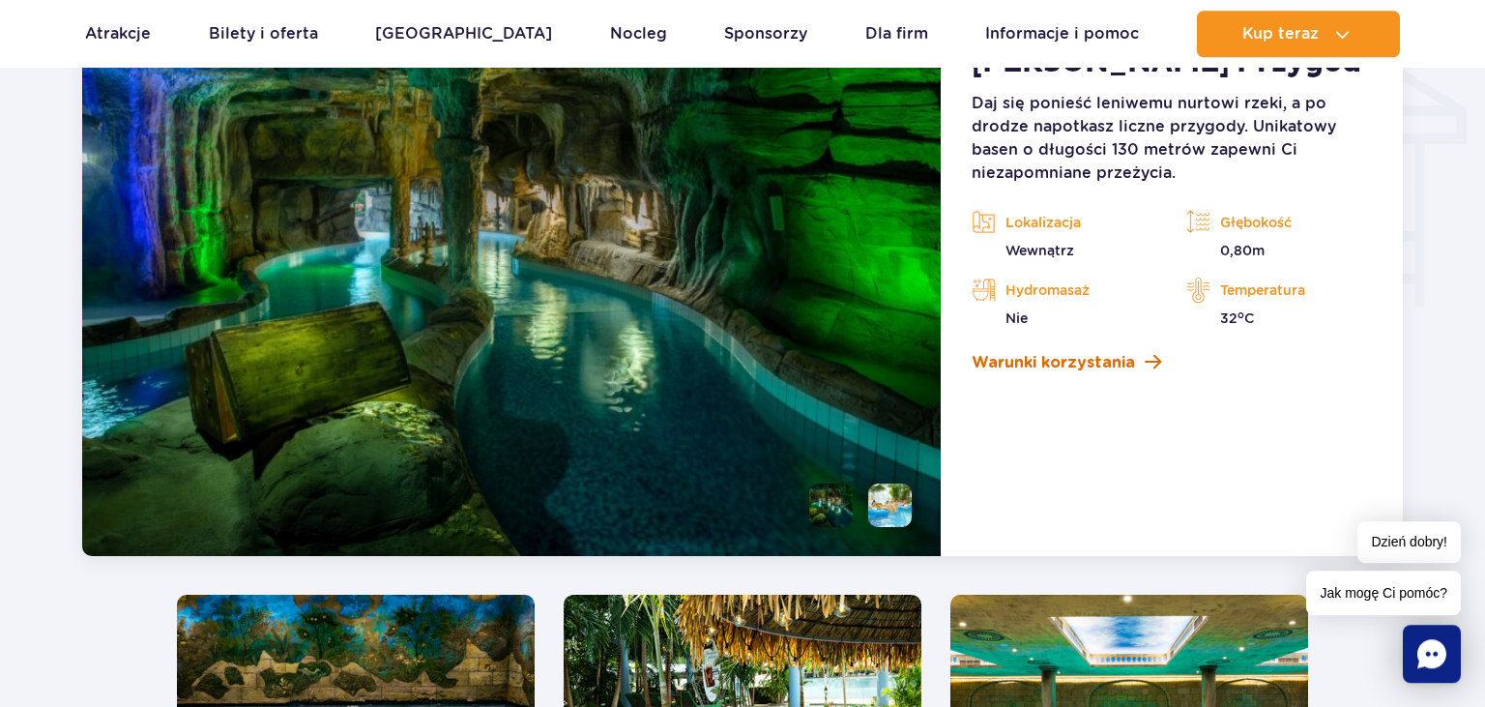
click at [998, 369] on span "Warunki korzystania" at bounding box center [1052, 362] width 163 height 23
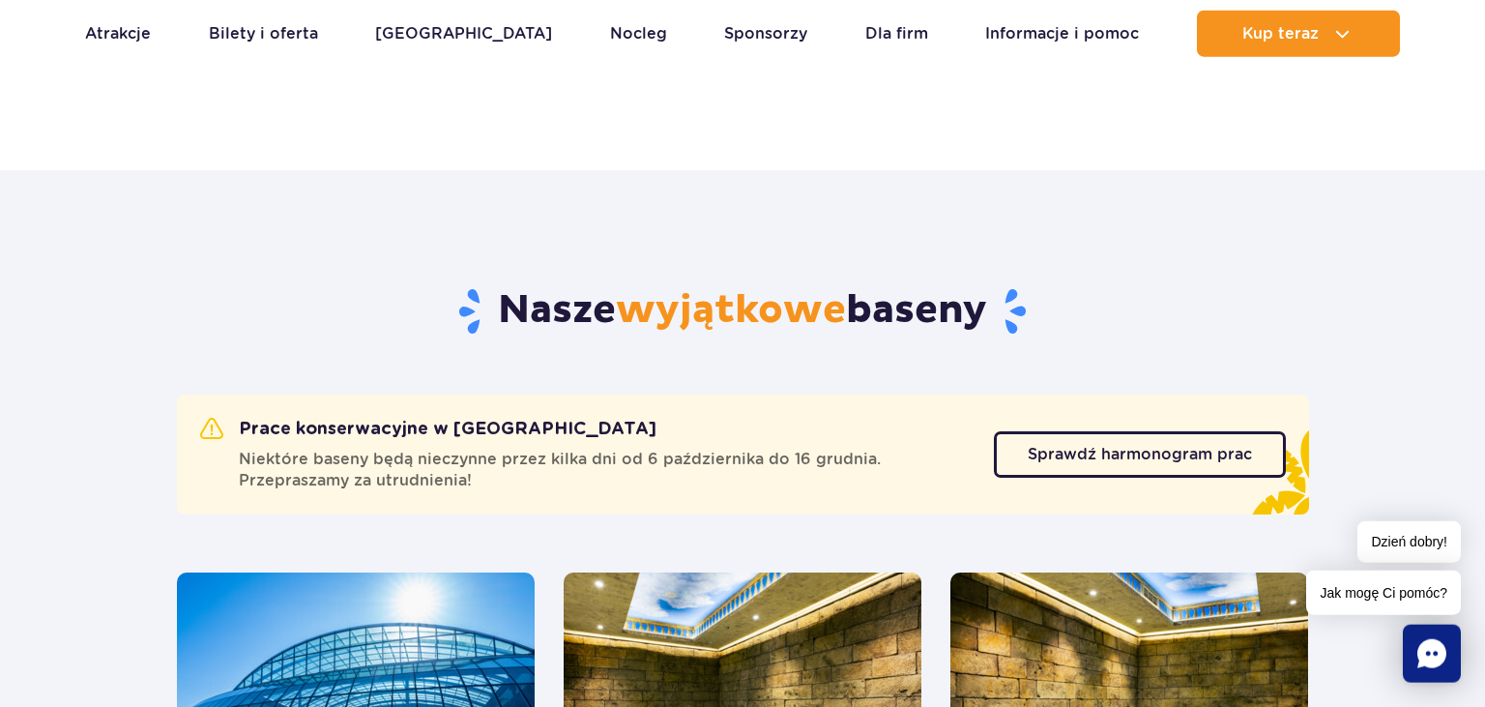
scroll to position [796, 0]
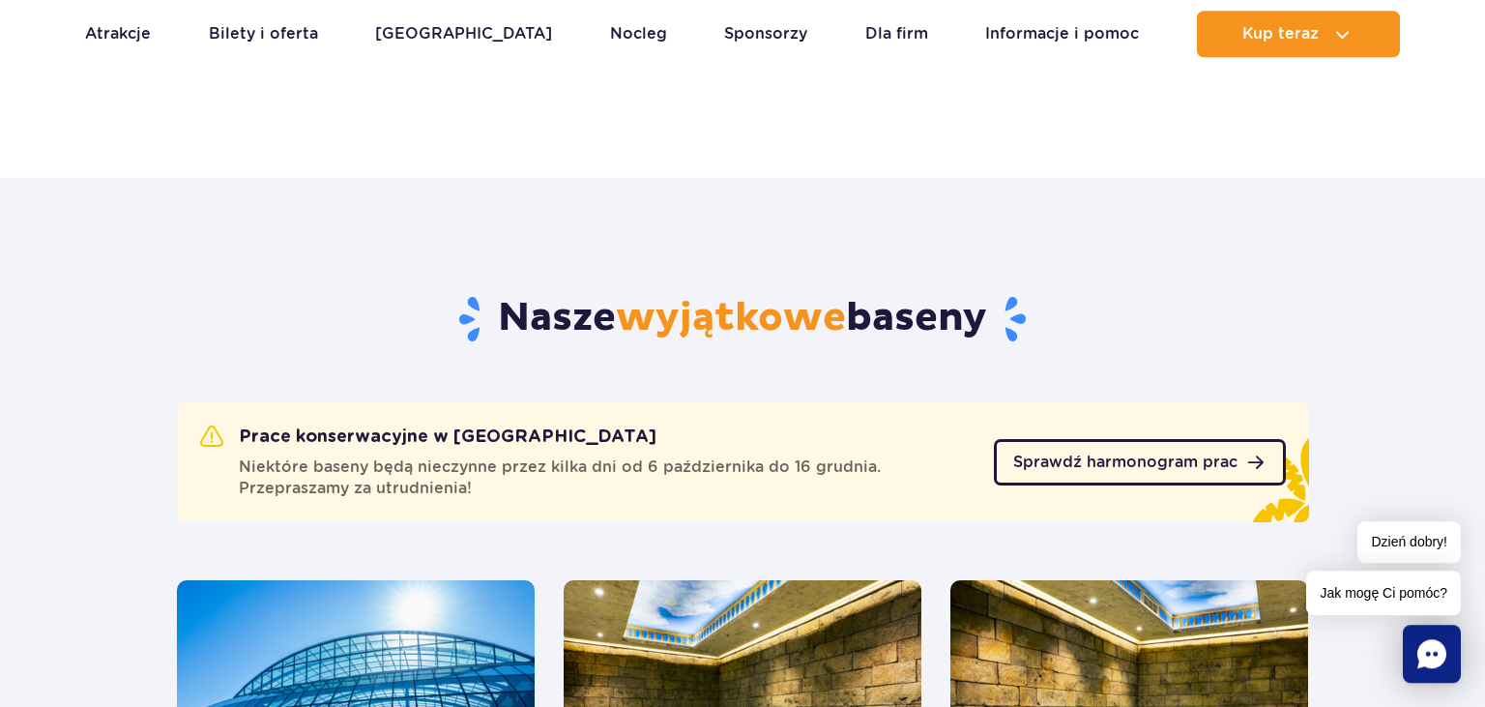
click at [1188, 460] on span "Sprawdź harmonogram prac" at bounding box center [1125, 461] width 224 height 15
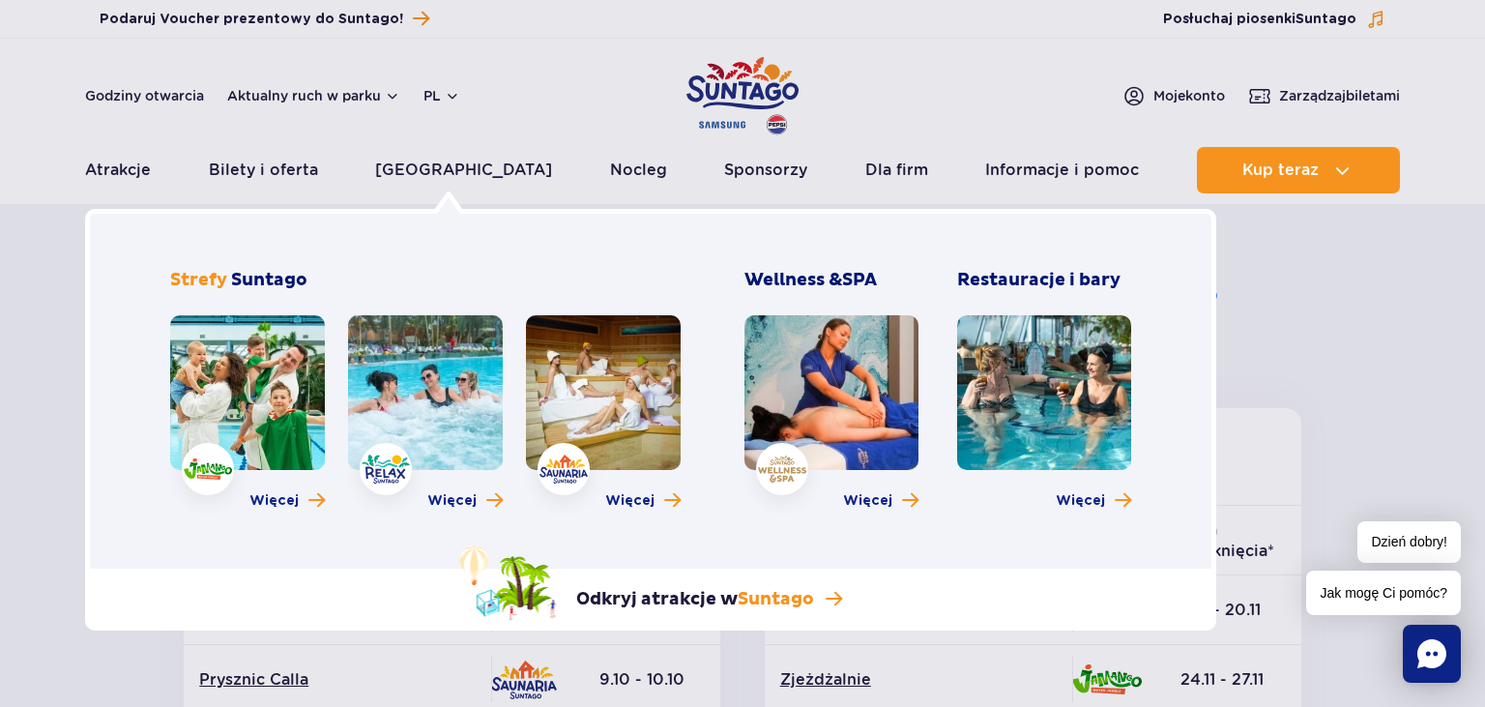
click at [276, 408] on link at bounding box center [247, 392] width 155 height 155
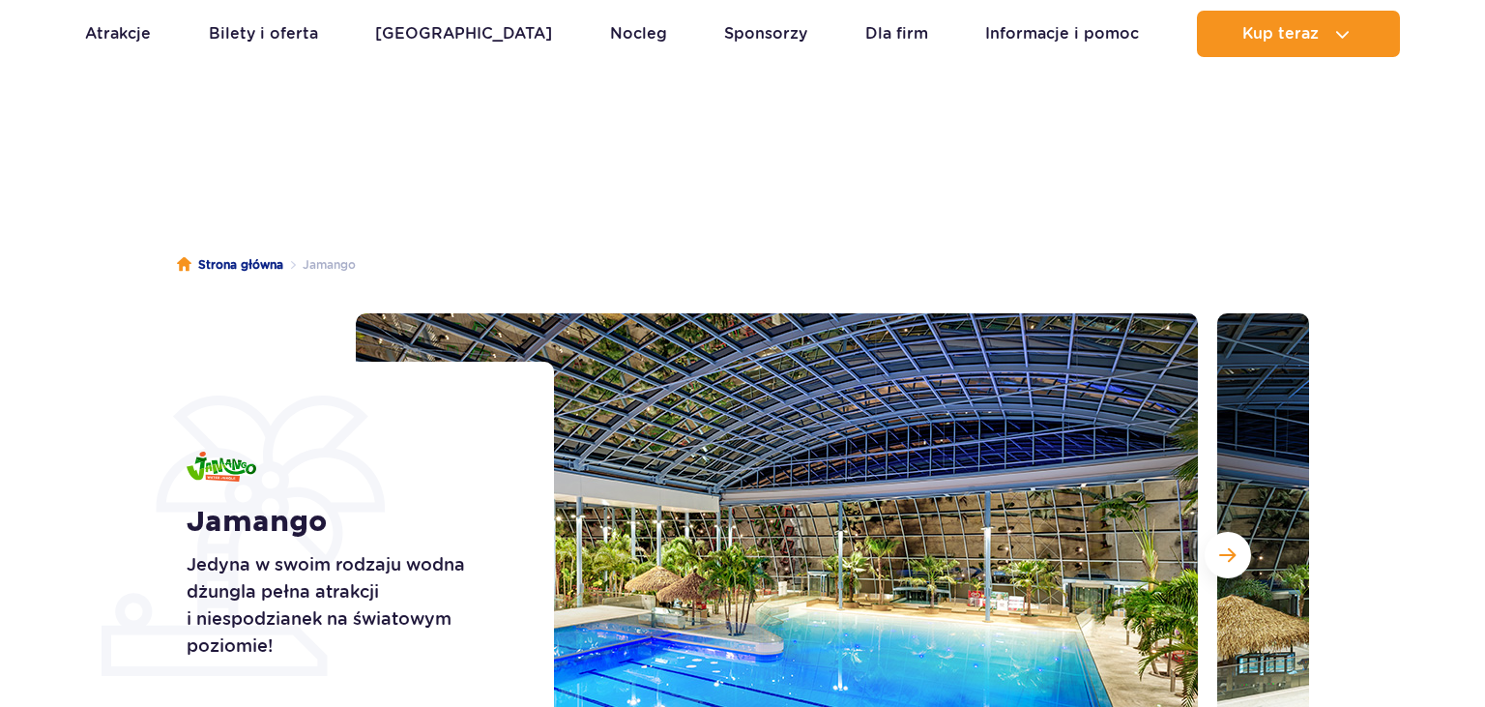
scroll to position [305, 0]
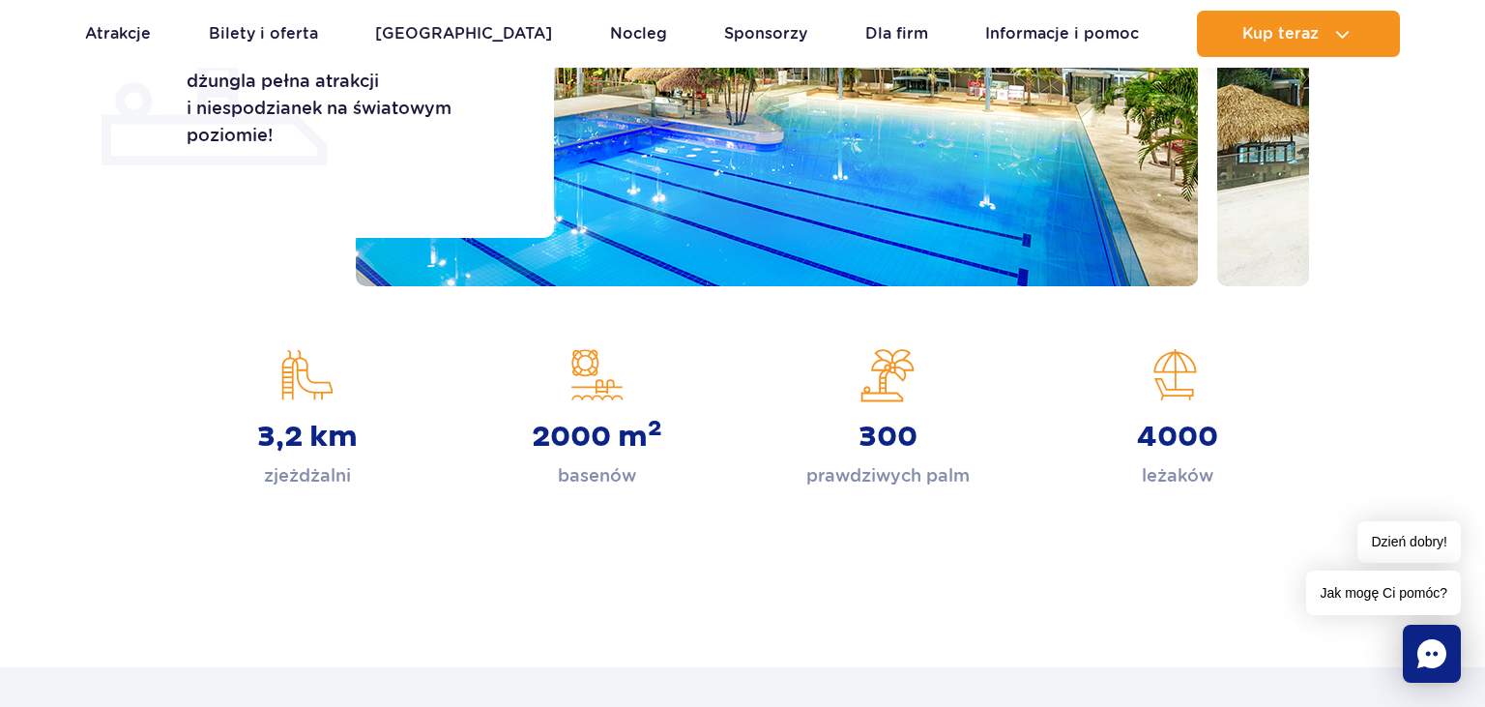
click at [311, 478] on p "zjeżdżalni" at bounding box center [307, 475] width 87 height 27
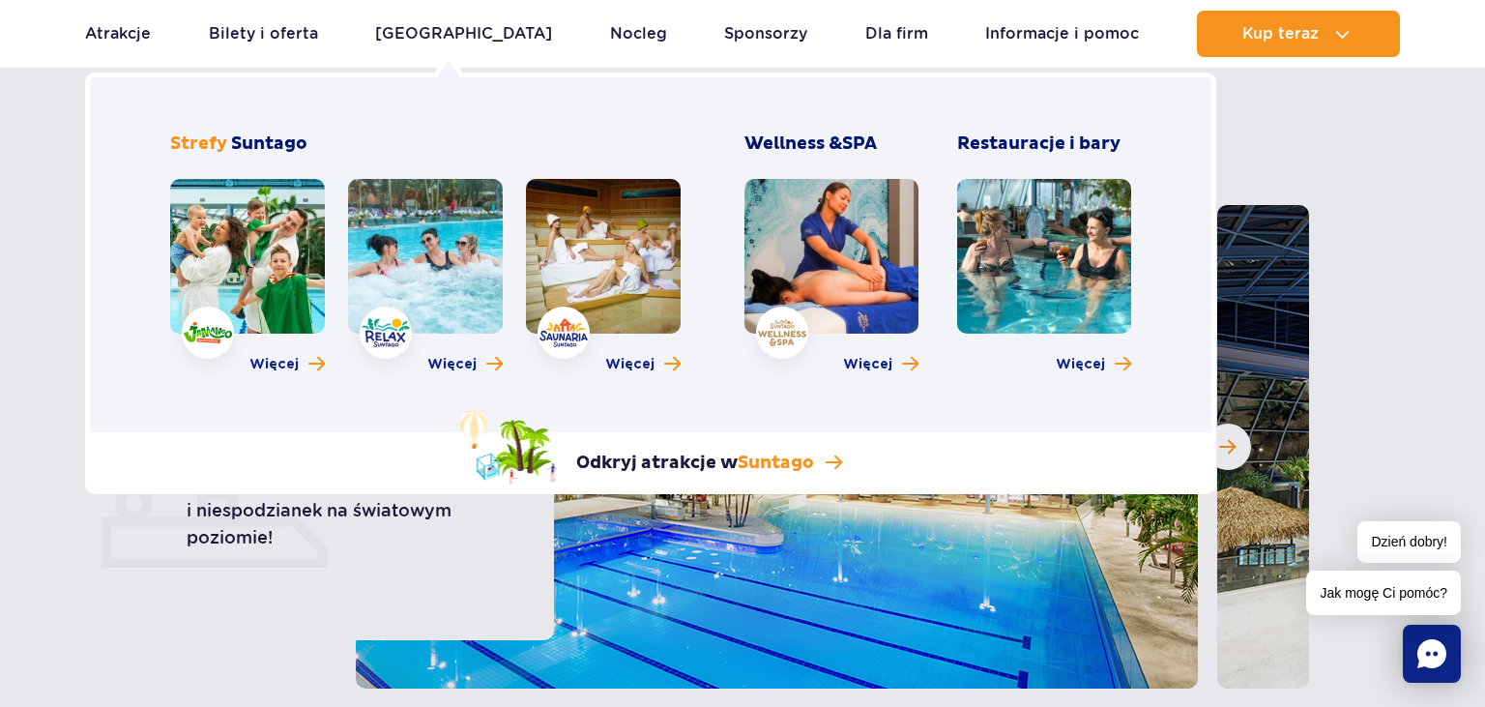
scroll to position [0, 0]
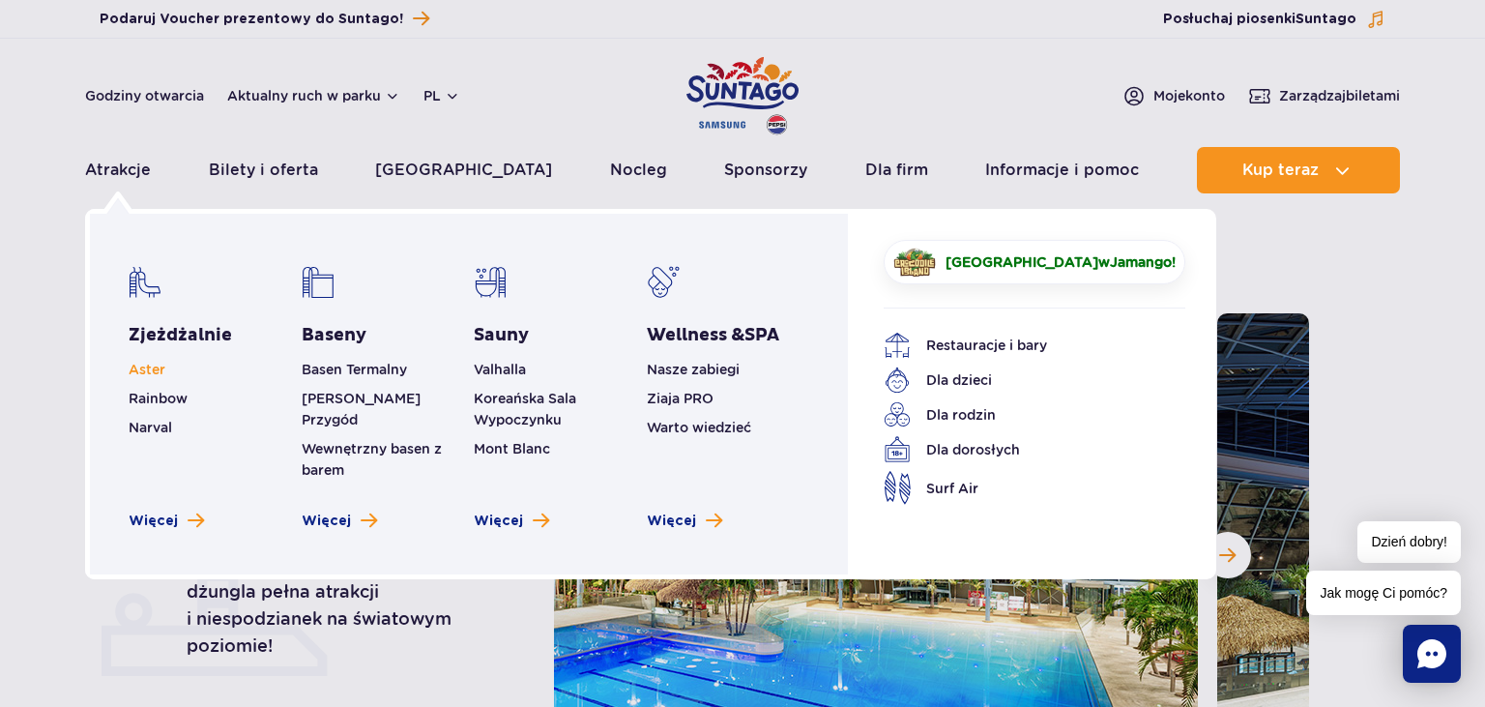
click at [156, 369] on span "Aster" at bounding box center [147, 369] width 37 height 15
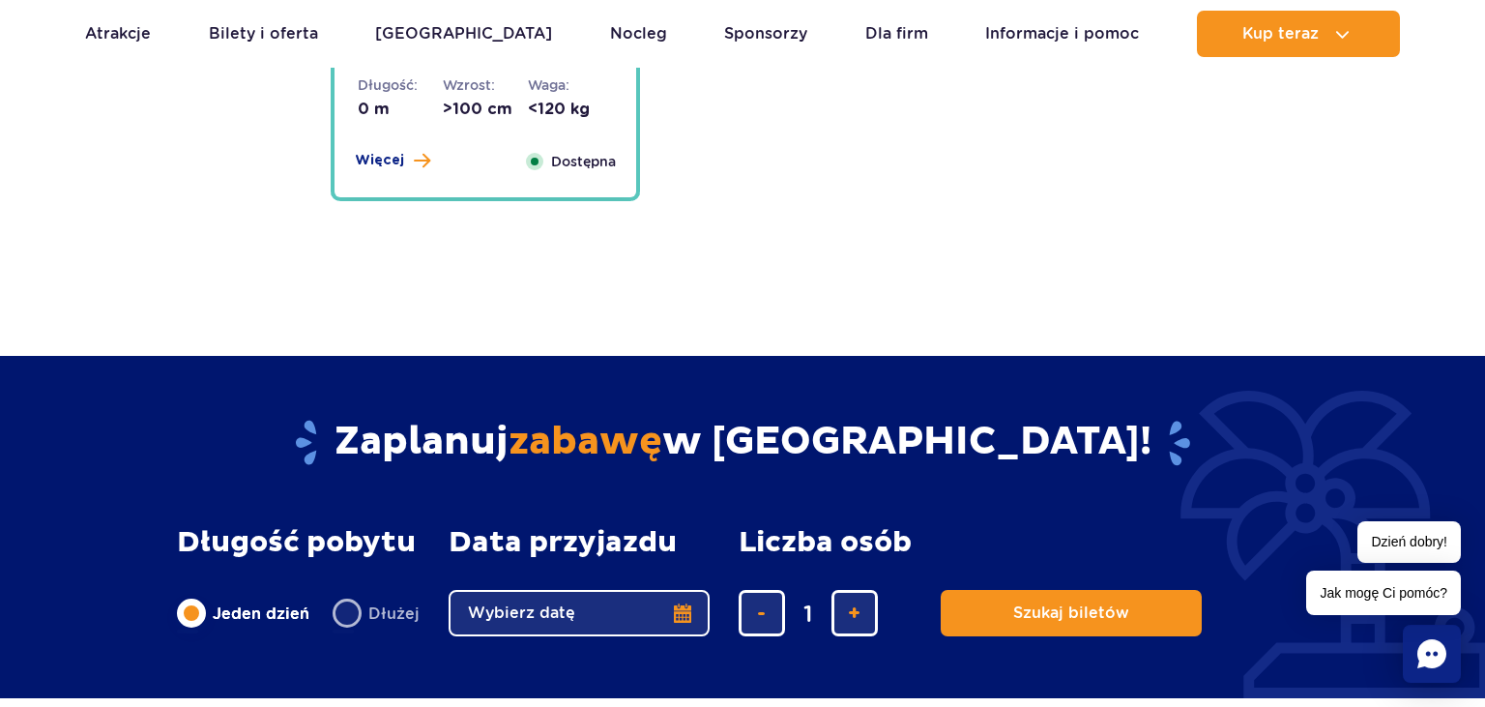
scroll to position [5205, 0]
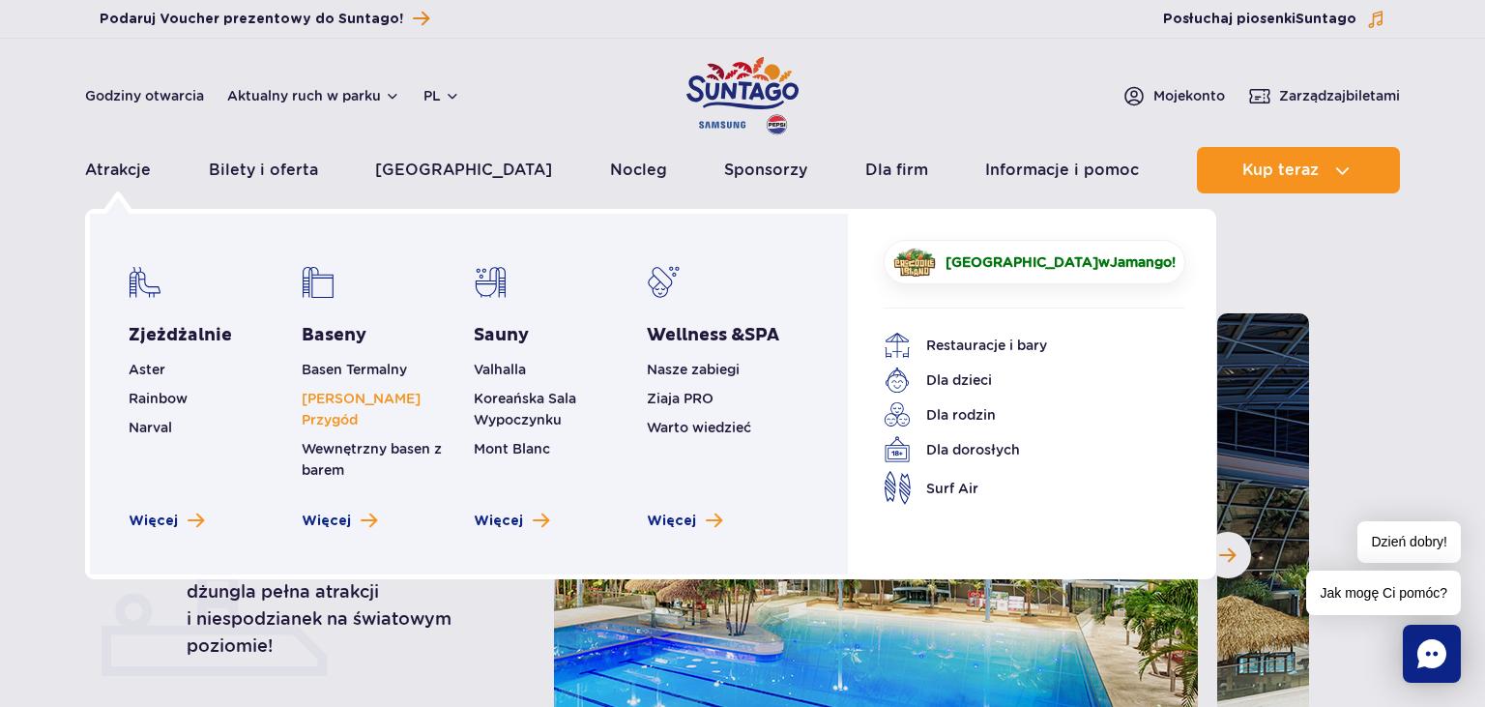
click at [337, 404] on link "Mamba Rzeka Przygód" at bounding box center [361, 409] width 119 height 37
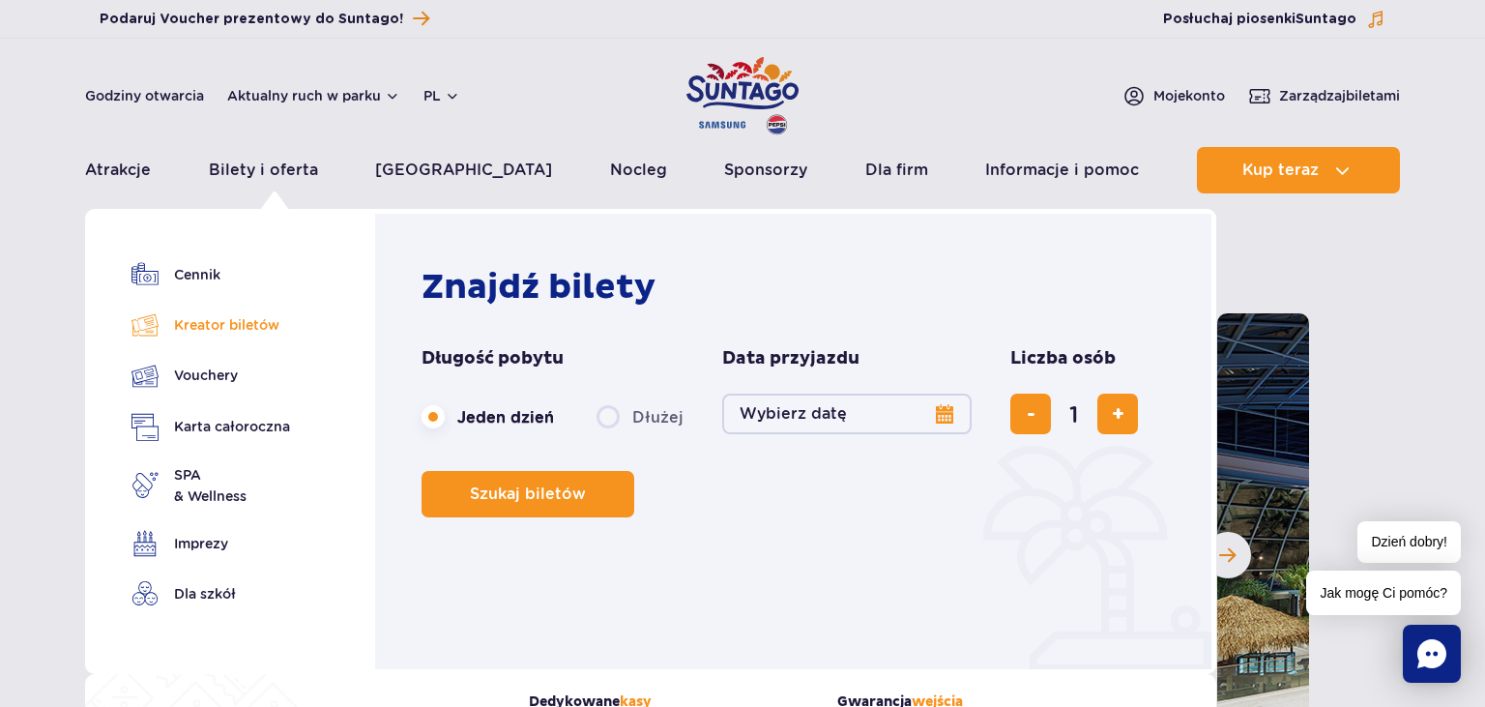
click at [218, 331] on link "Kreator biletów" at bounding box center [210, 324] width 159 height 27
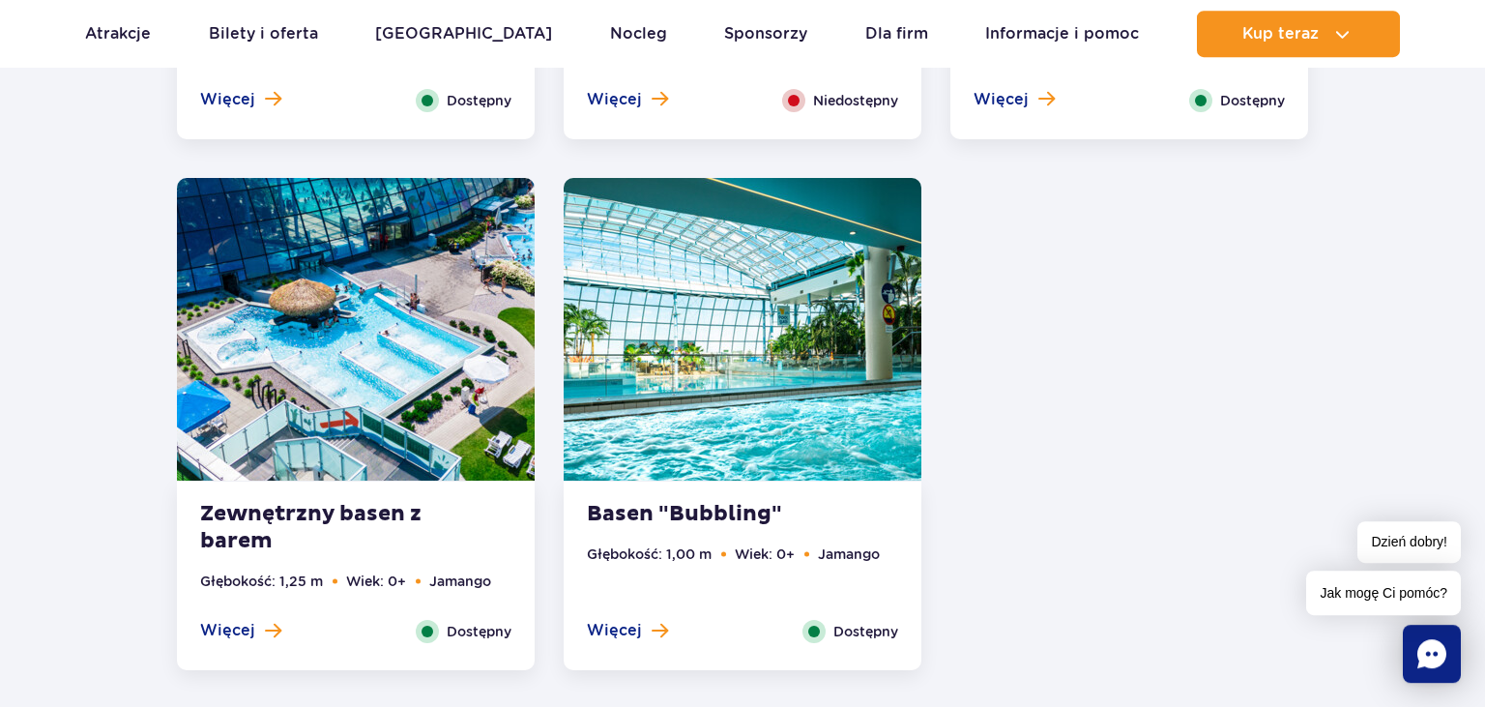
scroll to position [3961, 0]
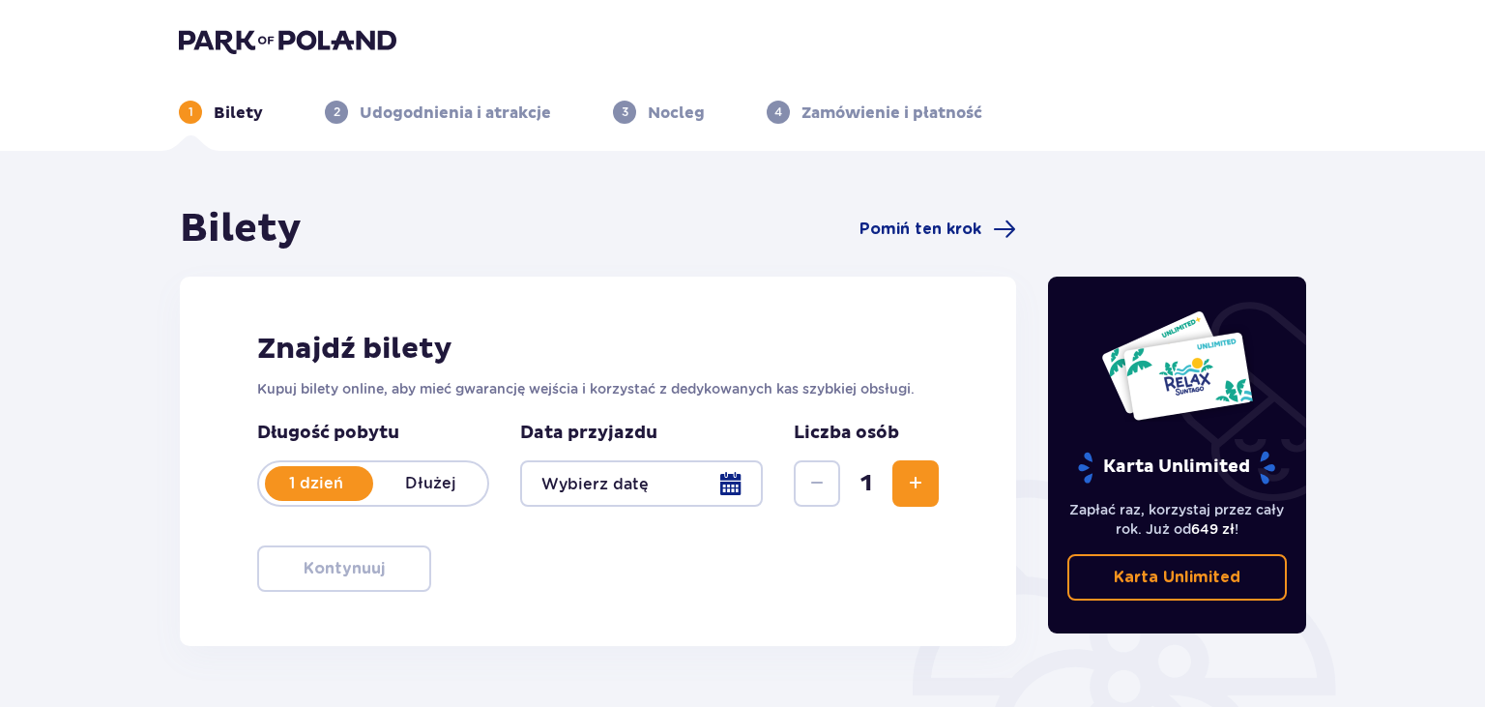
click at [737, 483] on div at bounding box center [641, 483] width 243 height 46
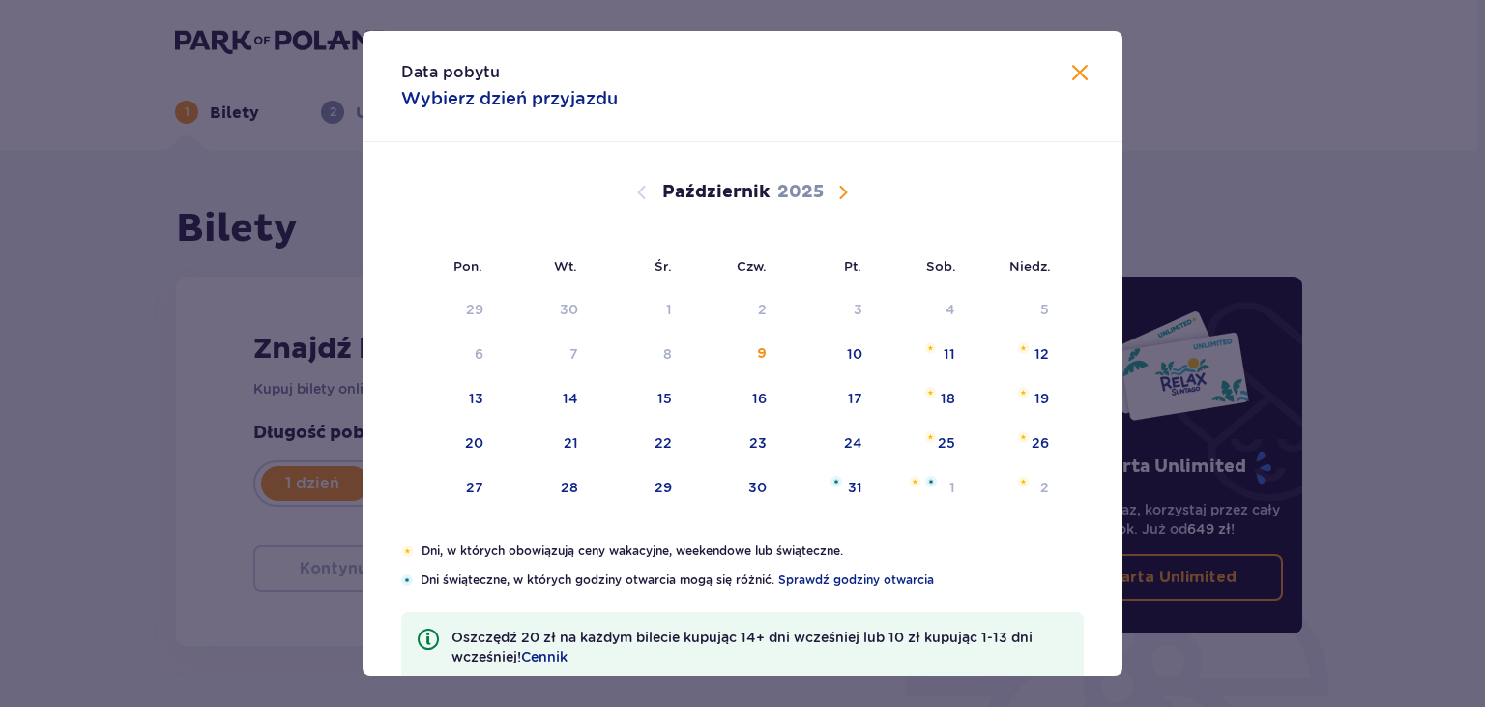
click at [843, 196] on span "Następny miesiąc" at bounding box center [842, 192] width 23 height 23
click at [852, 574] on span "Sprawdź godziny otwarcia" at bounding box center [856, 579] width 156 height 17
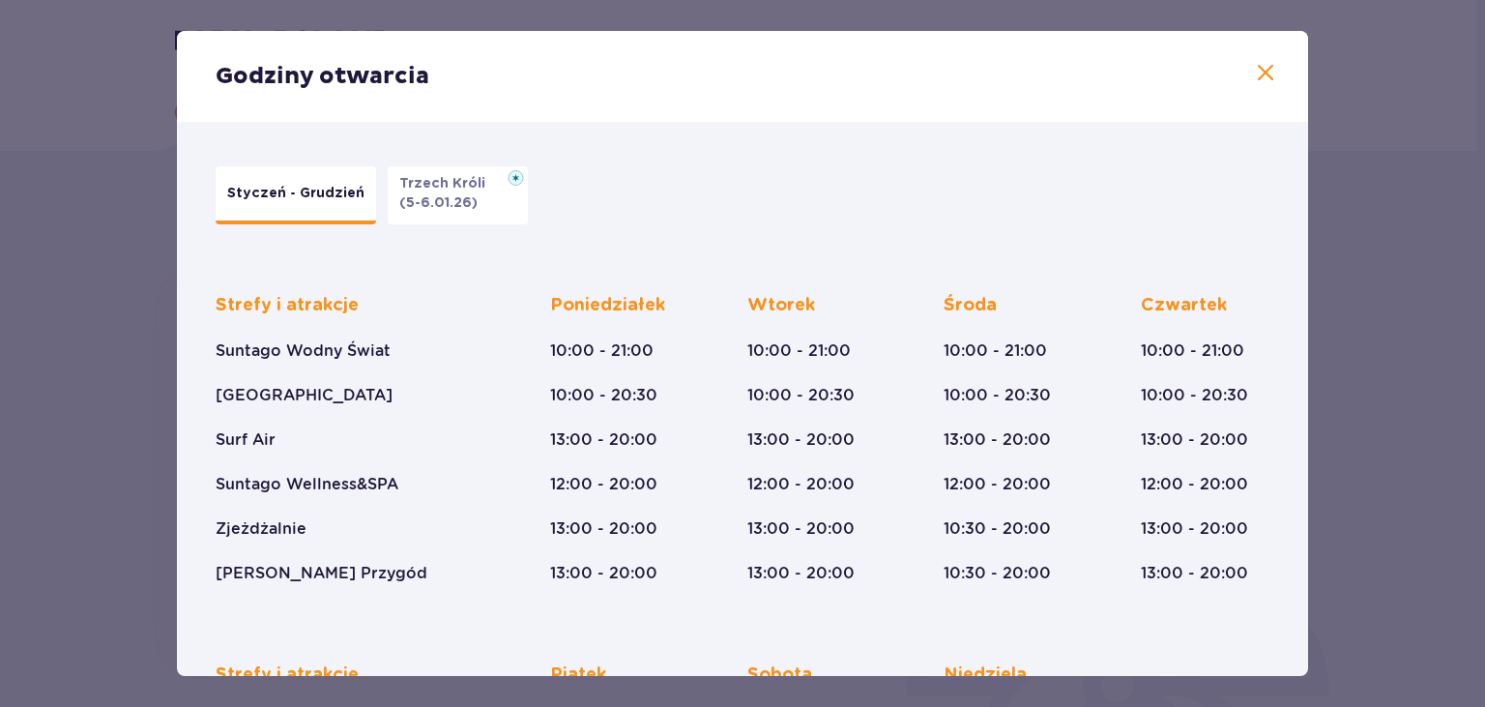
click at [1265, 75] on span at bounding box center [1265, 73] width 23 height 23
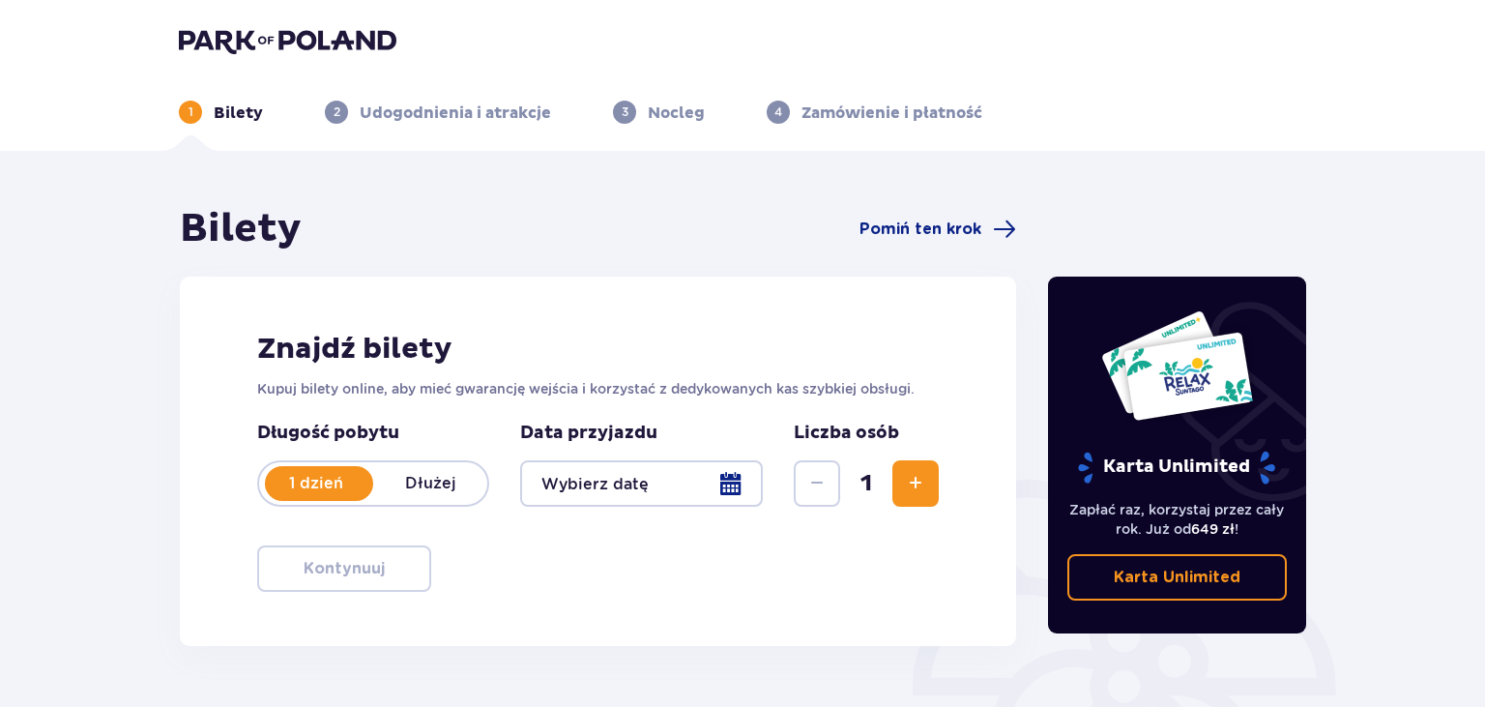
click at [735, 485] on div at bounding box center [641, 483] width 243 height 46
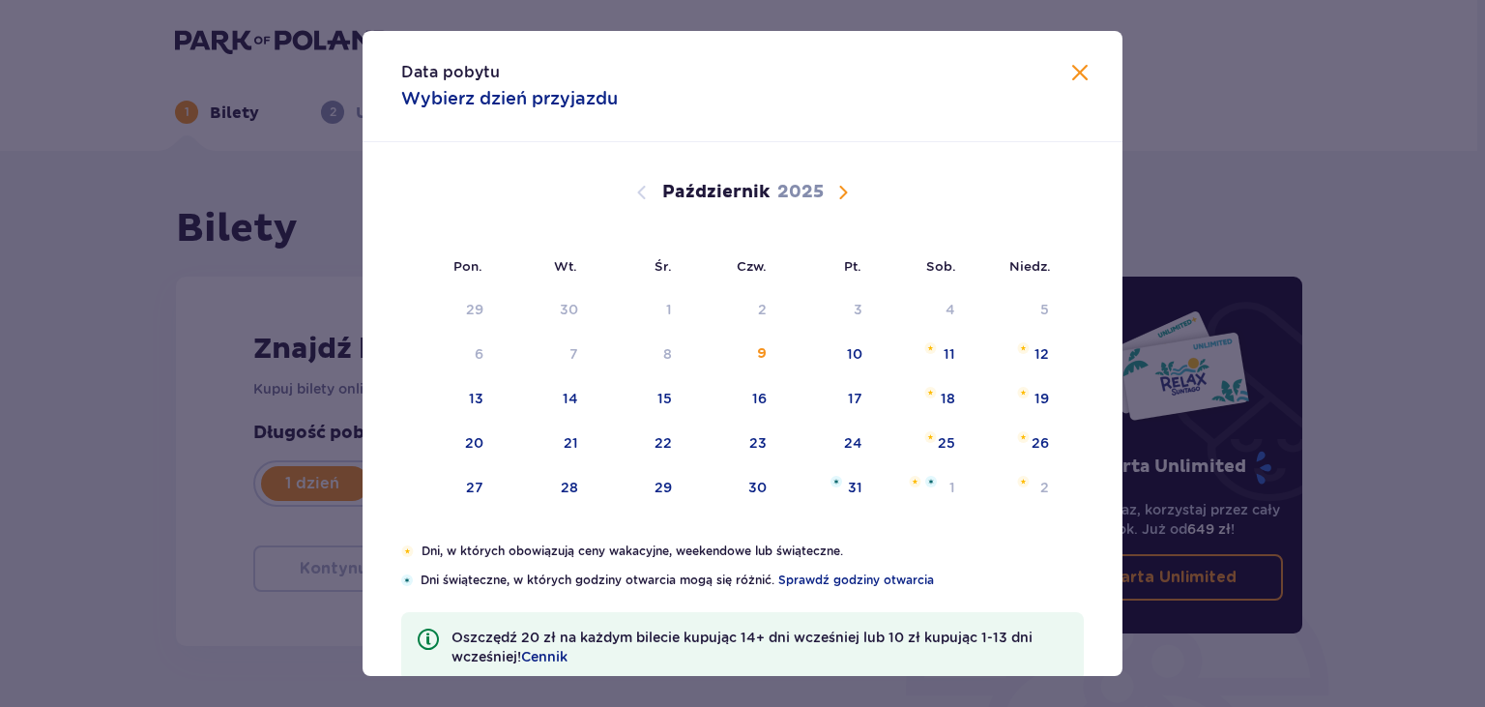
click at [845, 195] on span "Następny miesiąc" at bounding box center [842, 192] width 23 height 23
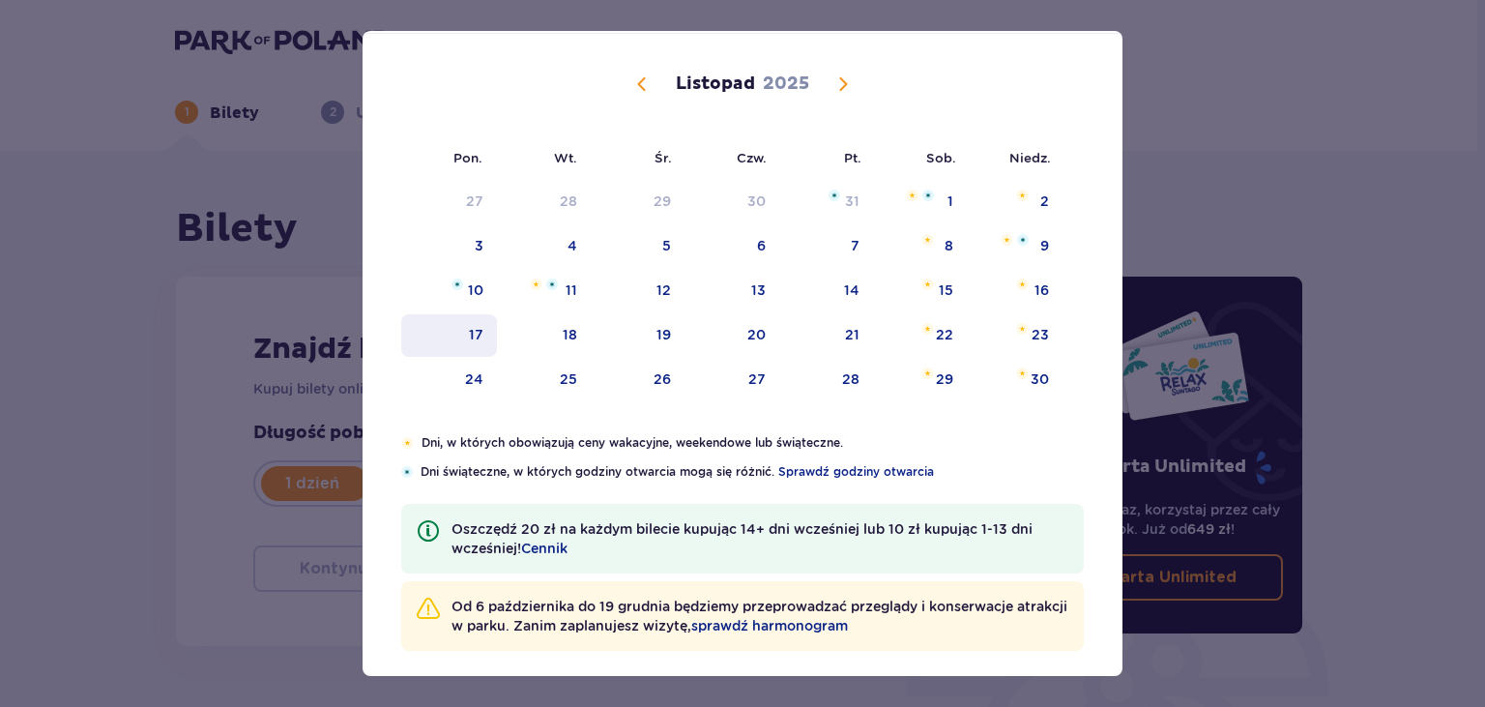
scroll to position [111, 0]
click at [474, 288] on div "10" at bounding box center [475, 286] width 15 height 19
type input "10.11.25"
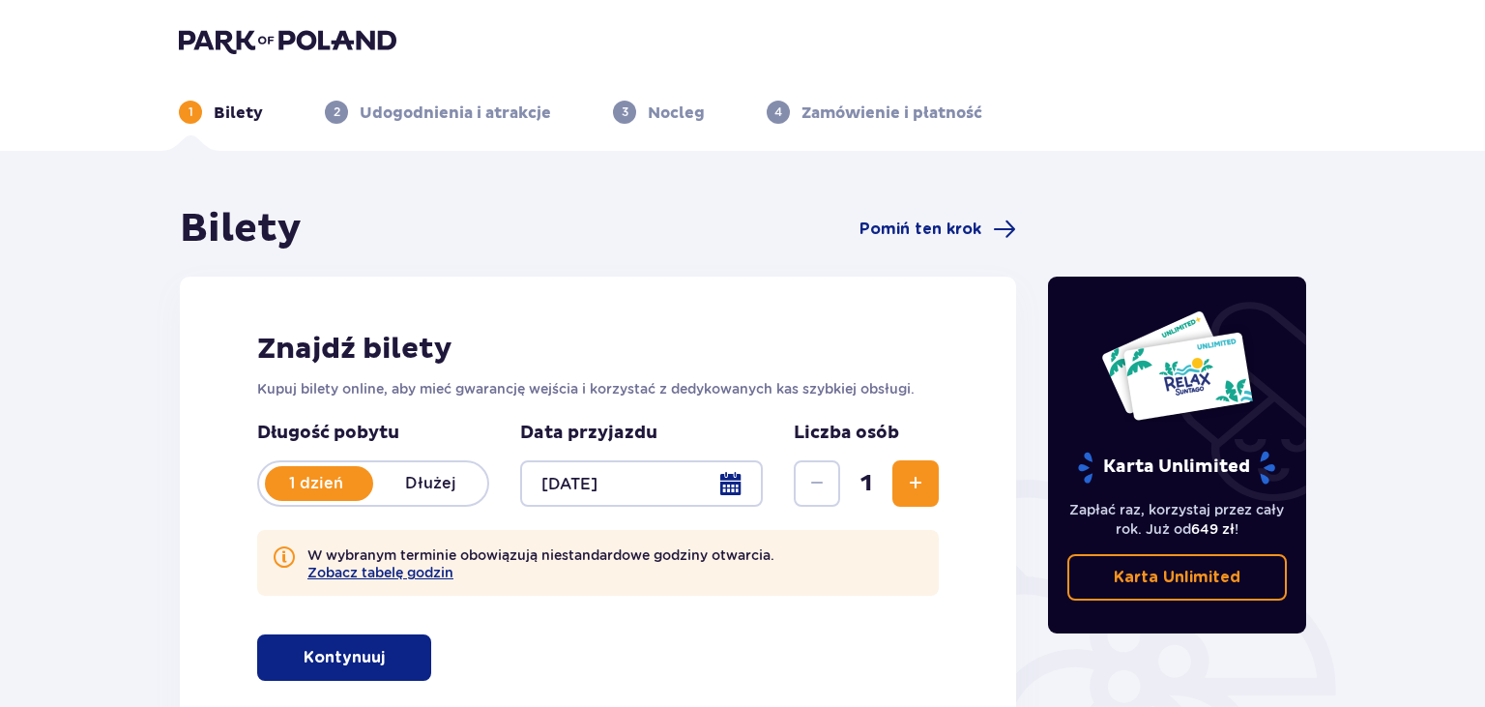
click at [919, 480] on span "Zwiększ" at bounding box center [915, 483] width 23 height 23
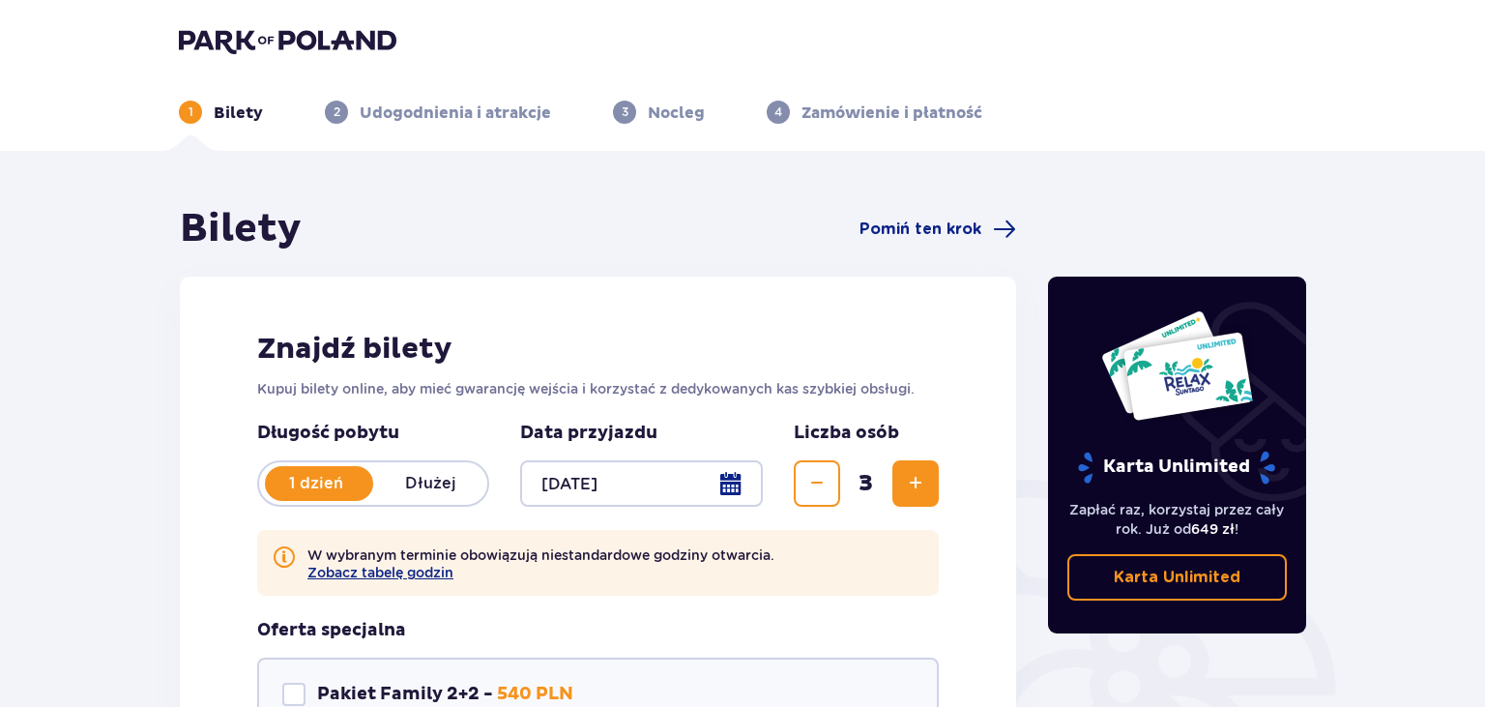
click at [919, 480] on span "Zwiększ" at bounding box center [915, 483] width 23 height 23
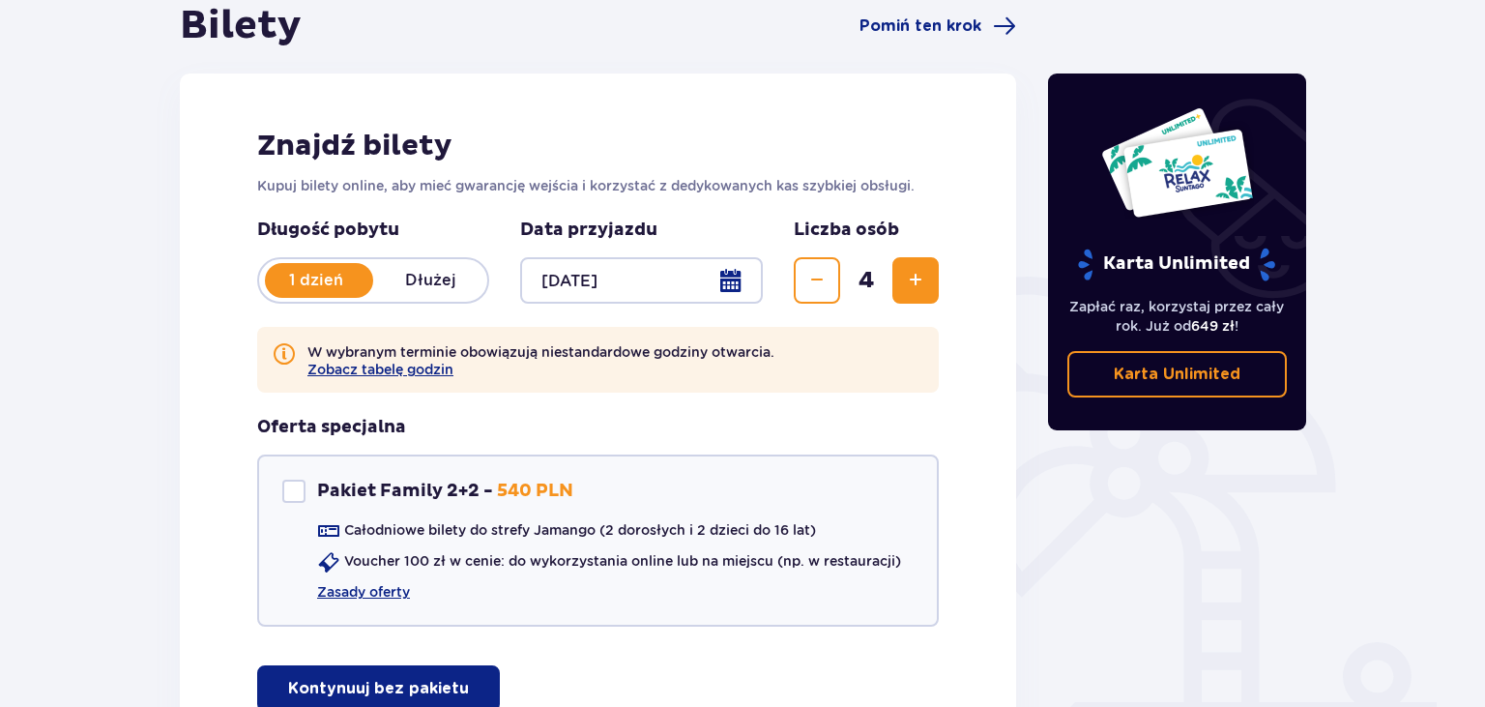
scroll to position [204, 0]
click at [291, 494] on div "Pakiet Family 2+2" at bounding box center [293, 489] width 23 height 23
checkbox input "true"
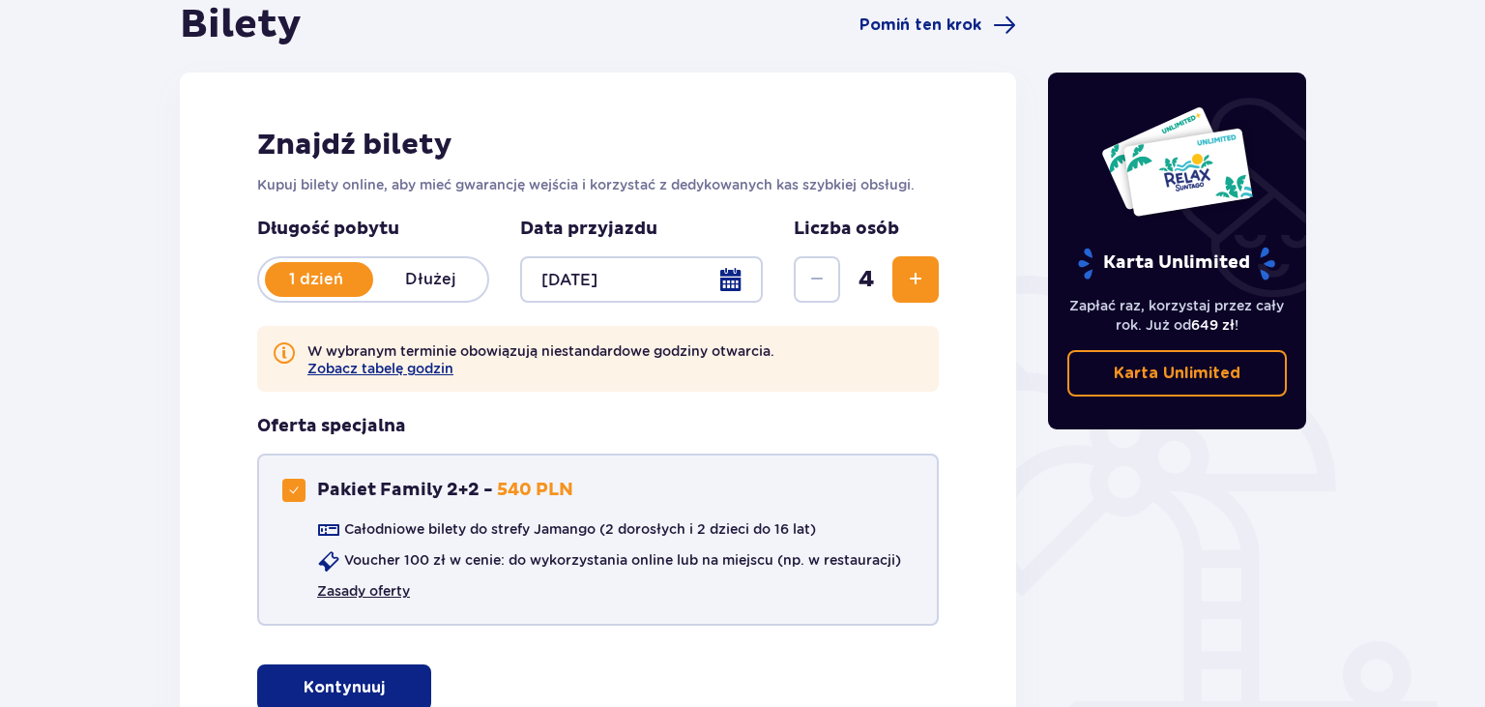
click at [370, 589] on link "Zasady oferty" at bounding box center [363, 590] width 93 height 19
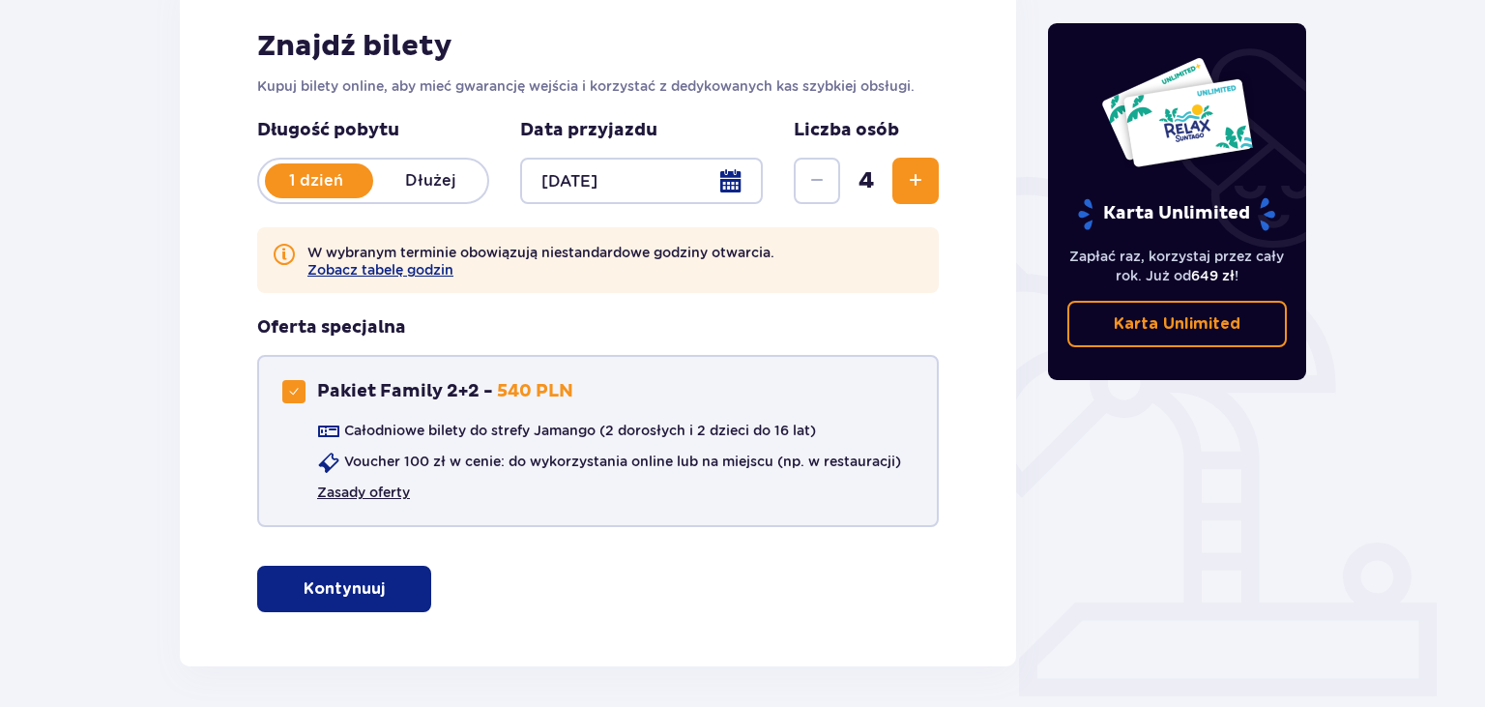
scroll to position [305, 0]
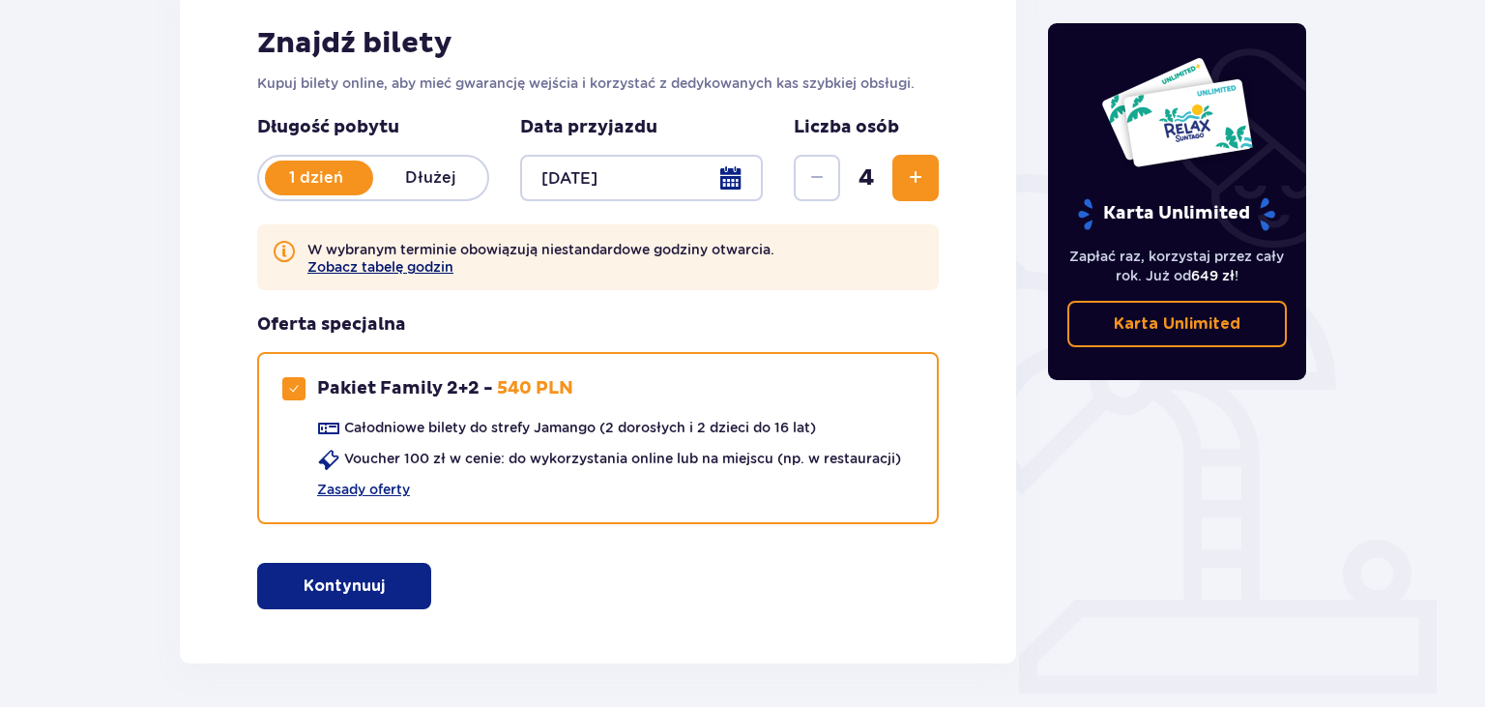
click at [391, 262] on button "Zobacz tabelę godzin" at bounding box center [380, 266] width 146 height 15
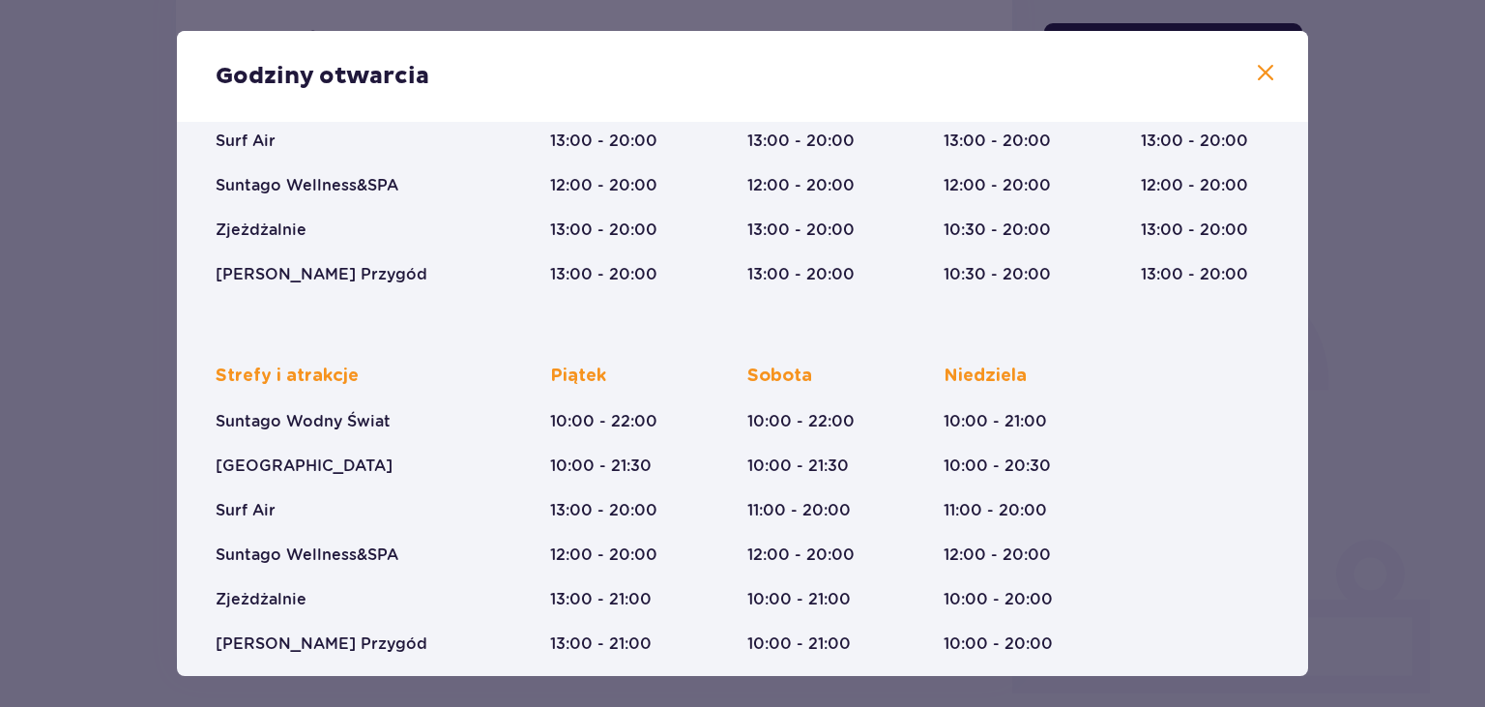
scroll to position [316, 0]
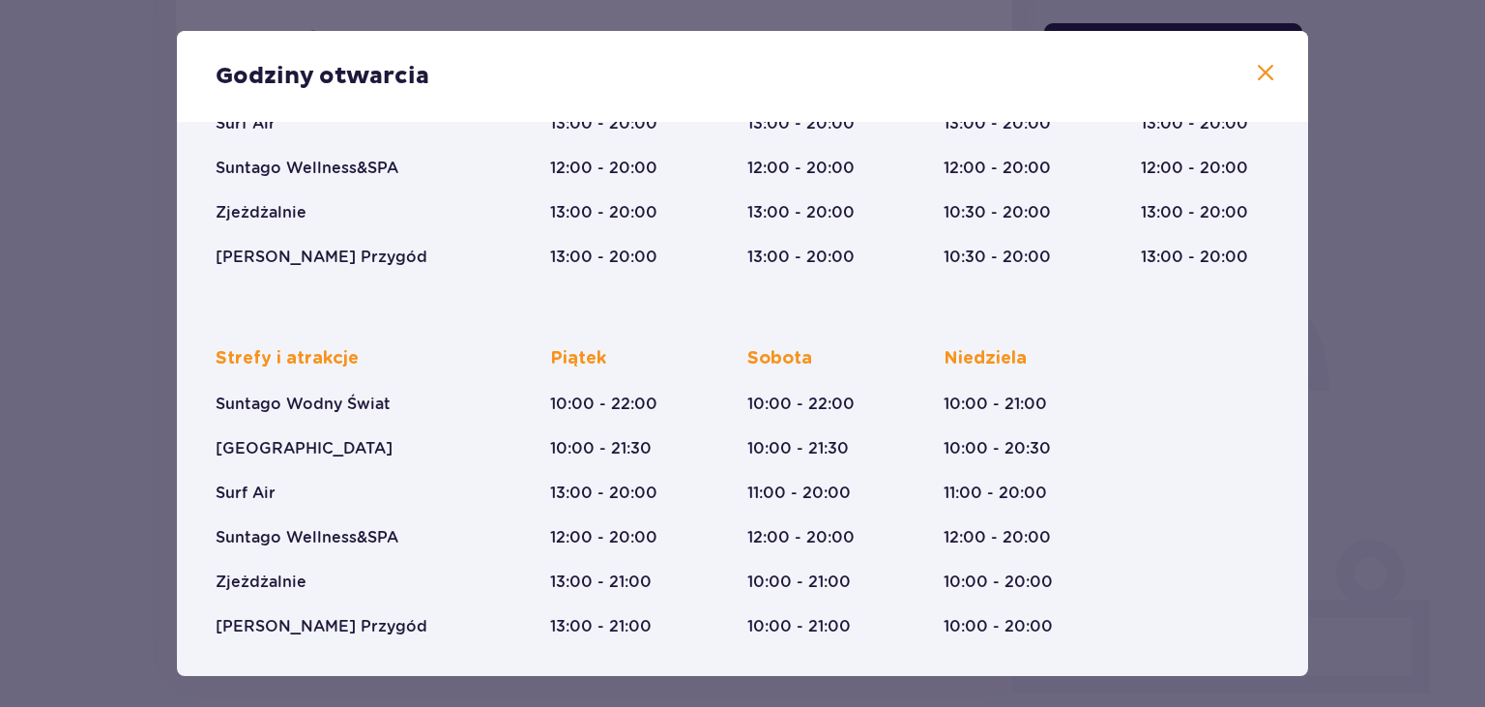
click at [1268, 79] on span at bounding box center [1265, 73] width 23 height 23
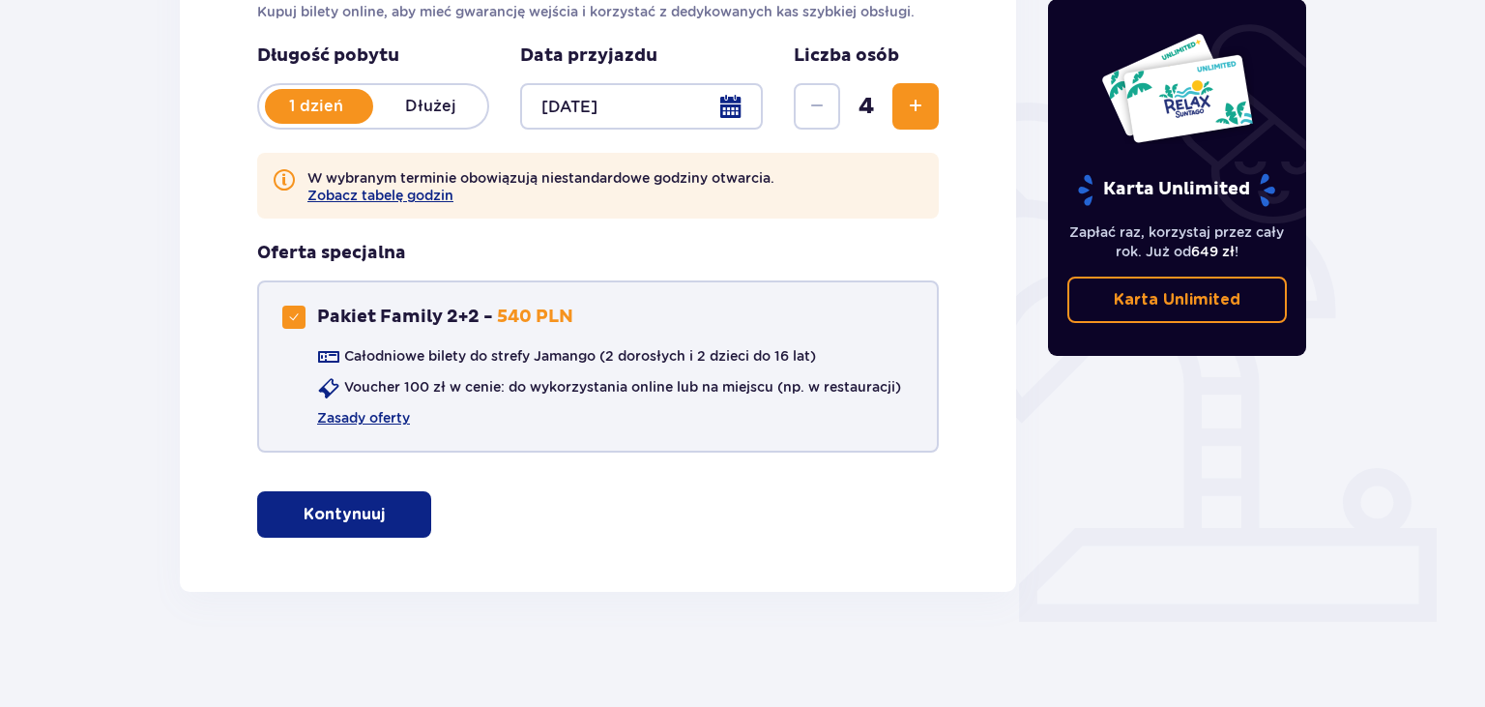
scroll to position [378, 0]
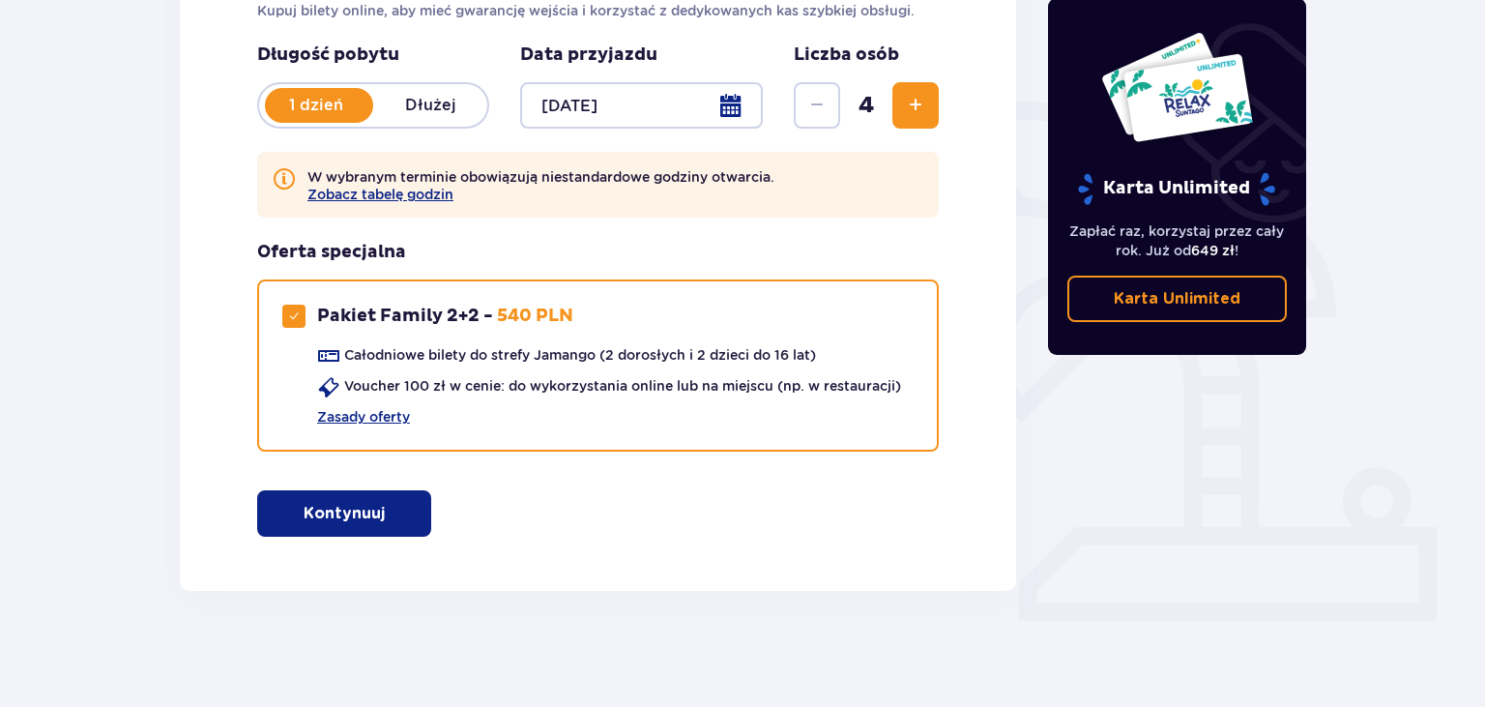
click at [1247, 300] on span at bounding box center [1243, 298] width 23 height 23
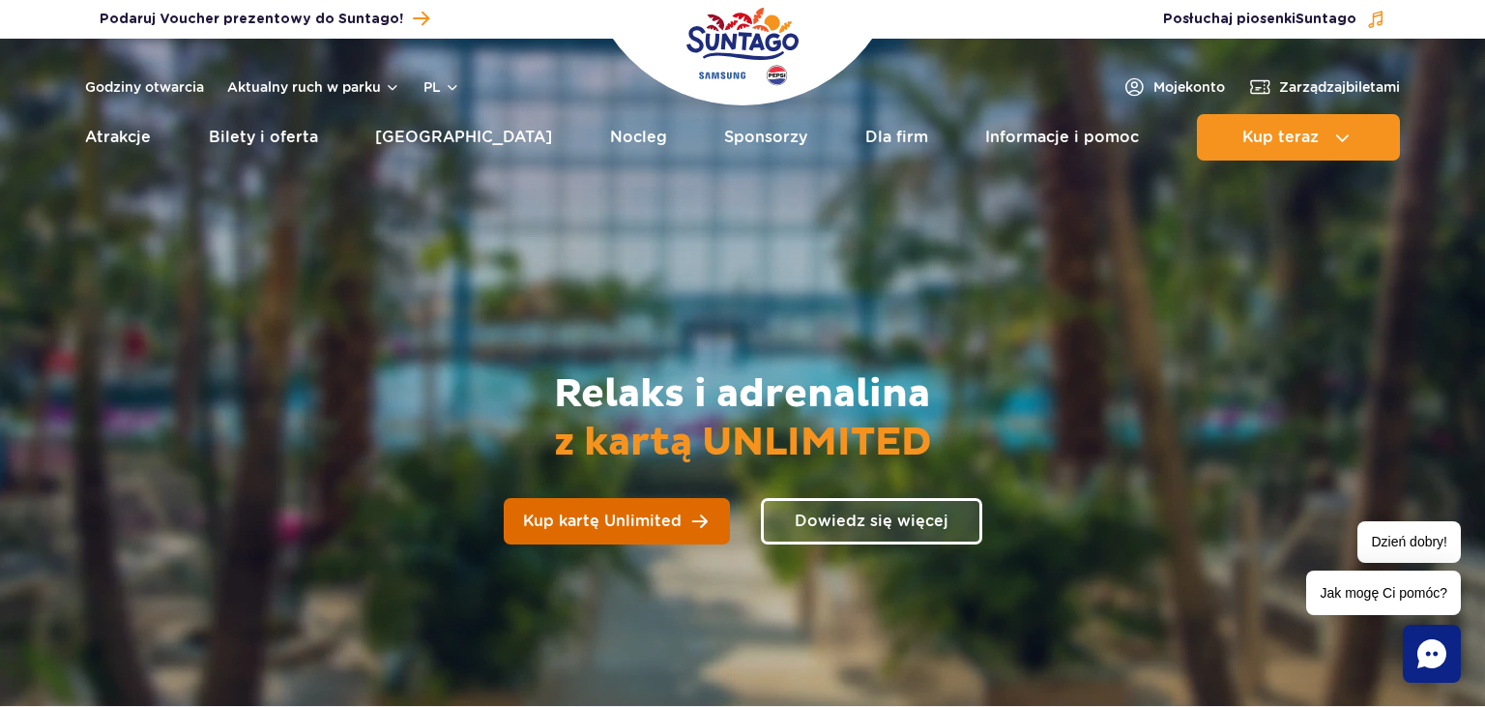
click at [640, 535] on link "Kup kartę Unlimited" at bounding box center [617, 521] width 226 height 46
